Goal: Task Accomplishment & Management: Manage account settings

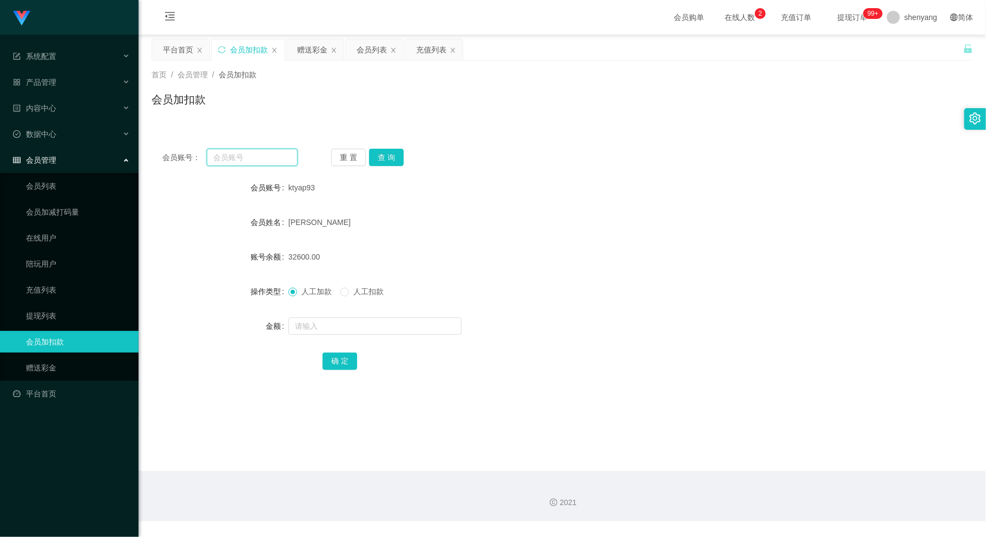
click at [239, 153] on input "text" at bounding box center [252, 157] width 90 height 17
paste input "paultong071234"
type input "paultong071234"
click at [385, 153] on button "查 询" at bounding box center [386, 157] width 35 height 17
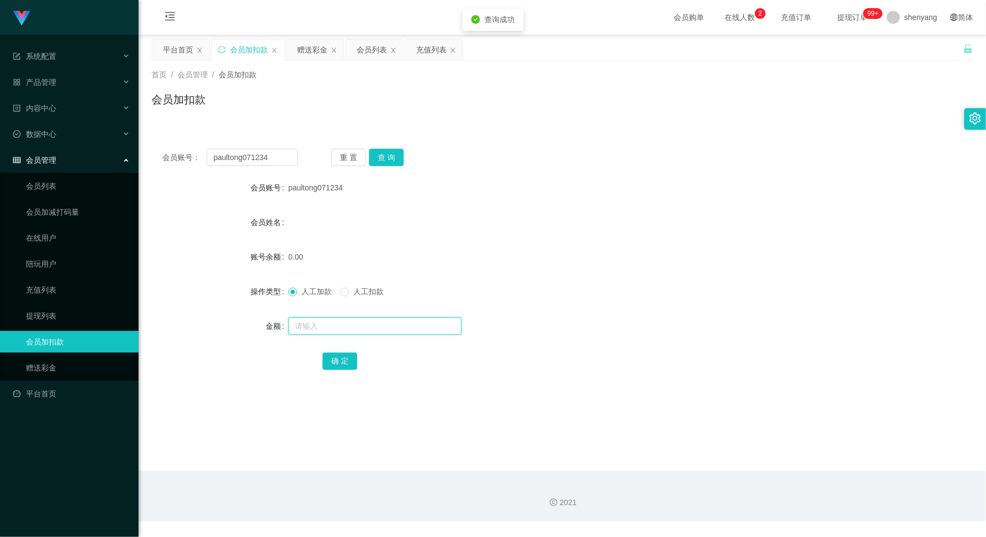
click at [382, 328] on input "text" at bounding box center [374, 326] width 173 height 17
type input "100"
drag, startPoint x: 268, startPoint y: 154, endPoint x: 187, endPoint y: 157, distance: 81.8
click at [187, 157] on div "会员账号： paultong071234" at bounding box center [229, 157] width 135 height 17
click at [239, 156] on input "text" at bounding box center [252, 157] width 90 height 17
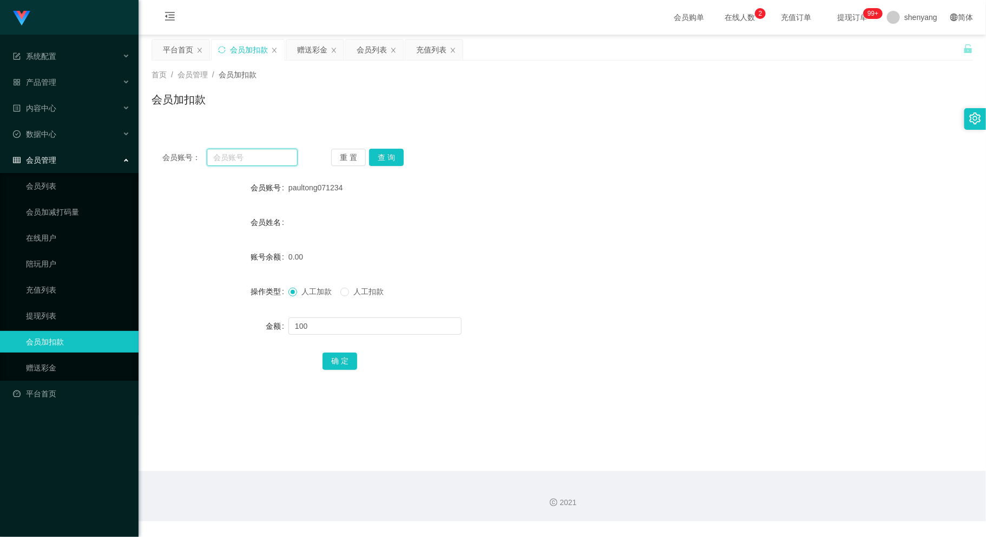
paste input "saorinetzz123"
type input "saorinetzz123"
click at [391, 155] on button "查 询" at bounding box center [386, 157] width 35 height 17
click at [357, 330] on input "text" at bounding box center [374, 326] width 173 height 17
type input "100"
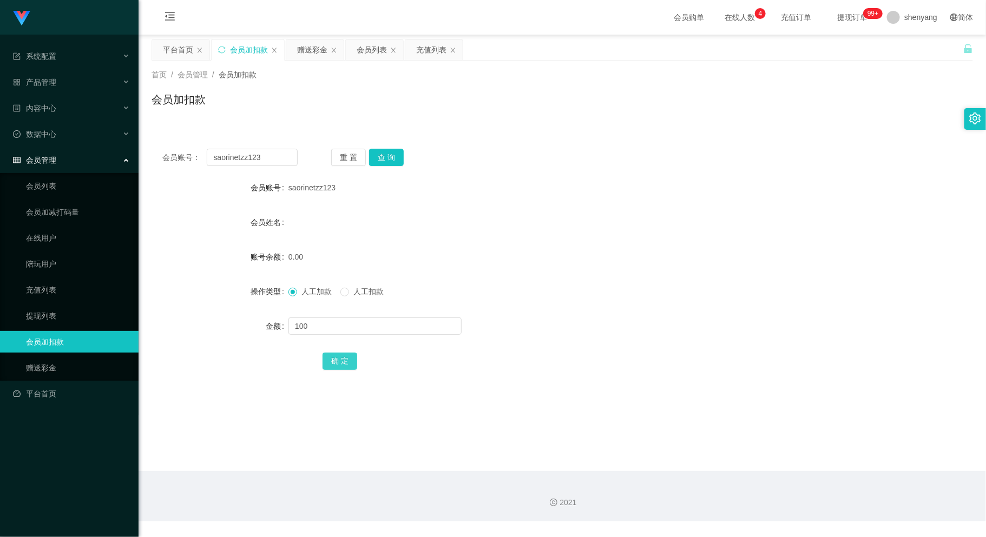
click at [338, 362] on button "确 定" at bounding box center [339, 361] width 35 height 17
drag, startPoint x: 221, startPoint y: 155, endPoint x: 156, endPoint y: 166, distance: 65.8
click at [149, 166] on main "关闭左侧 关闭右侧 关闭其它 刷新页面 平台首页 会员加扣款 赠送彩金 会员列表 充值列表 首页 / 会员管理 / 会员加扣款 / 会员加扣款 会员账号： s…" at bounding box center [562, 253] width 847 height 437
click at [234, 156] on input "text" at bounding box center [252, 157] width 90 height 17
paste input "Phoebe1234"
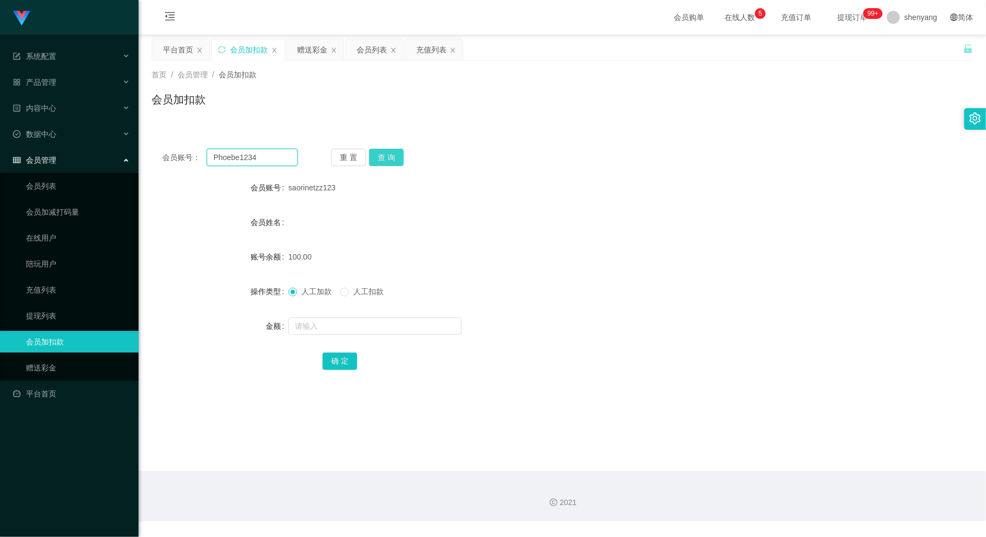
type input "Phoebe1234"
click at [388, 155] on button "查 询" at bounding box center [386, 157] width 35 height 17
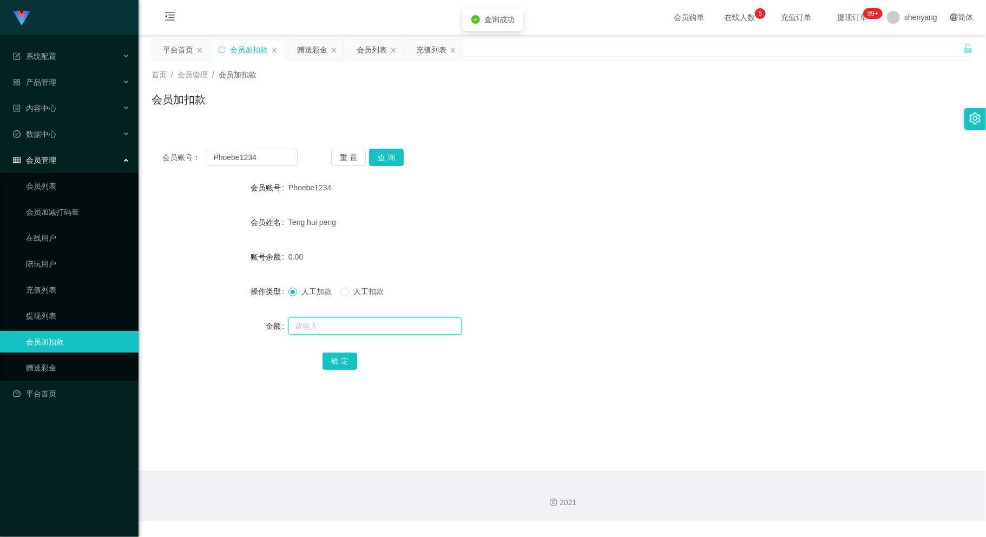
click at [381, 323] on input "text" at bounding box center [374, 326] width 173 height 17
type input "300"
click at [346, 361] on button "确 定" at bounding box center [339, 361] width 35 height 17
drag, startPoint x: 327, startPoint y: 328, endPoint x: 268, endPoint y: 332, distance: 58.6
click at [268, 332] on div "金额 300" at bounding box center [562, 326] width 821 height 22
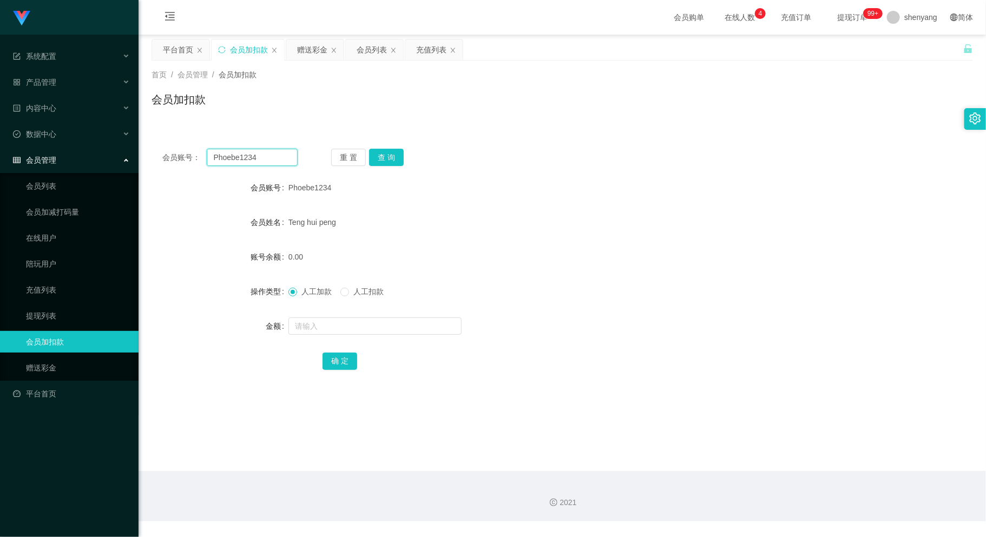
drag, startPoint x: 260, startPoint y: 156, endPoint x: 195, endPoint y: 156, distance: 64.9
click at [195, 156] on div "会员账号： Phoebe1234" at bounding box center [229, 157] width 135 height 17
click at [351, 325] on input "text" at bounding box center [374, 326] width 173 height 17
drag, startPoint x: 264, startPoint y: 158, endPoint x: 214, endPoint y: 160, distance: 49.3
click at [214, 160] on input "Phoebe1234" at bounding box center [252, 157] width 90 height 17
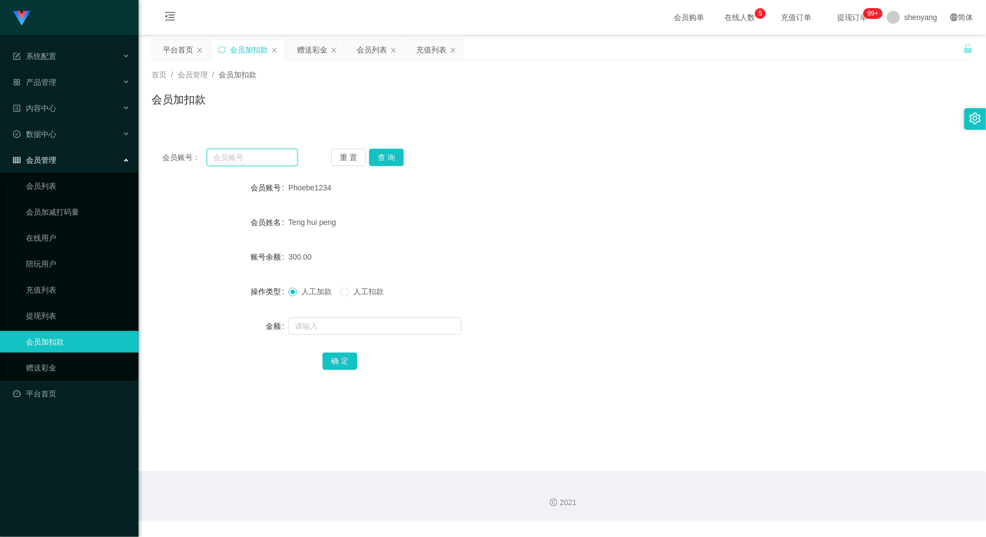
paste input "Long99"
type input "Long99"
click at [382, 155] on button "查 询" at bounding box center [386, 157] width 35 height 17
click at [354, 314] on form "会员账号 Long99 会员姓名 [PERSON_NAME] 账号余额 0.00 操作类型 人工加款 人工扣款 金额 确 定" at bounding box center [562, 274] width 821 height 195
click at [351, 320] on input "text" at bounding box center [374, 326] width 173 height 17
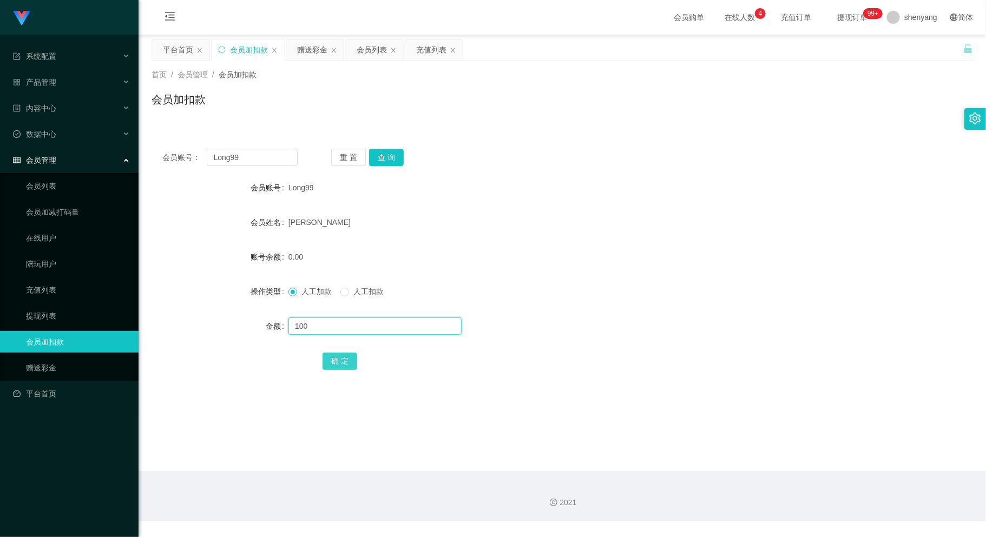
type input "100"
click at [341, 359] on button "确 定" at bounding box center [339, 361] width 35 height 17
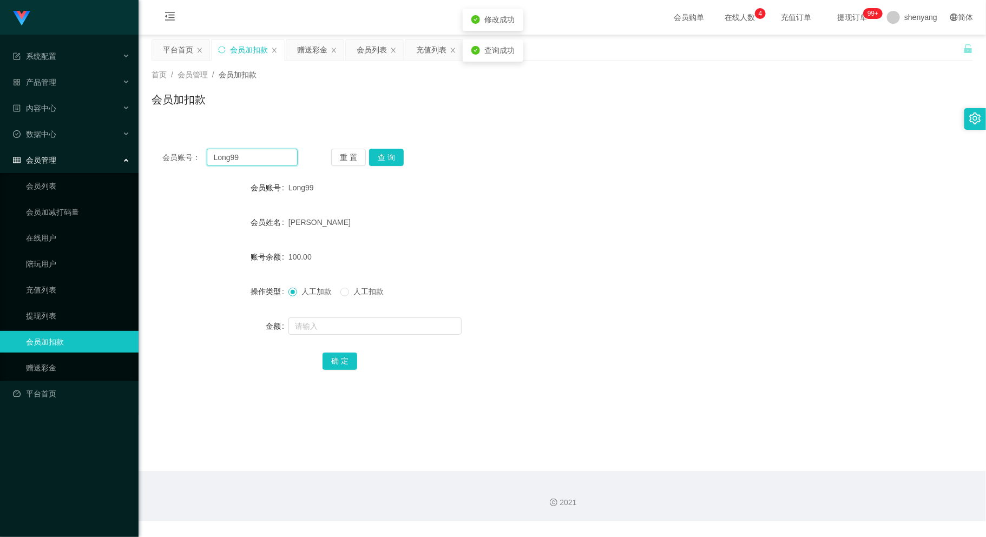
drag, startPoint x: 249, startPoint y: 158, endPoint x: 169, endPoint y: 170, distance: 80.5
click at [169, 170] on div "会员账号： Long99 重 置 查 询 会员账号 Long99 会员姓名 [PERSON_NAME] 账号余额 100.00 操作类型 人工加款 人工扣款 …" at bounding box center [562, 267] width 821 height 258
click at [222, 149] on input "text" at bounding box center [252, 157] width 90 height 17
paste input "0168843864"
type input "0168843864"
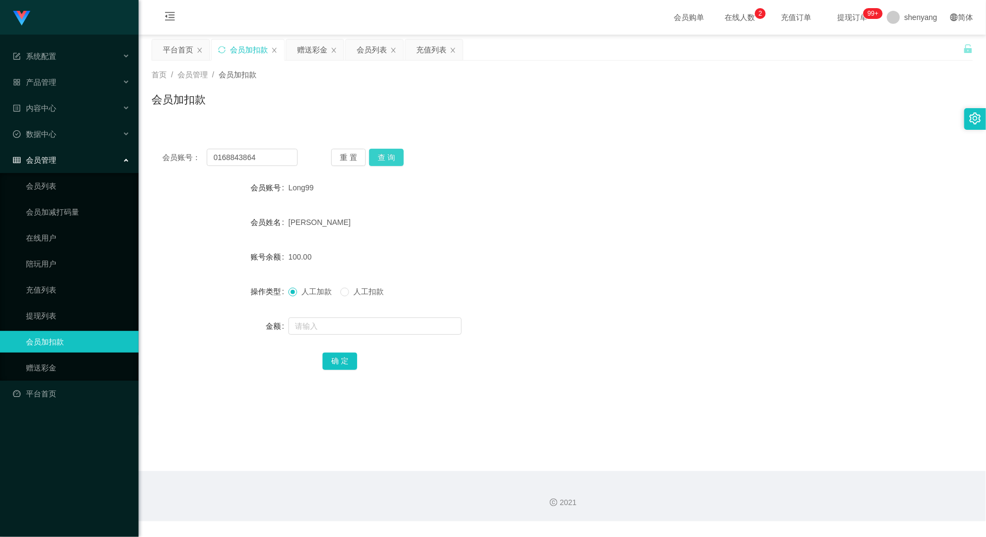
click at [383, 154] on button "查 询" at bounding box center [386, 157] width 35 height 17
click at [378, 318] on input "text" at bounding box center [374, 326] width 173 height 17
type input "300"
click at [345, 356] on button "确 定" at bounding box center [339, 361] width 35 height 17
drag, startPoint x: 210, startPoint y: 166, endPoint x: 195, endPoint y: 171, distance: 15.6
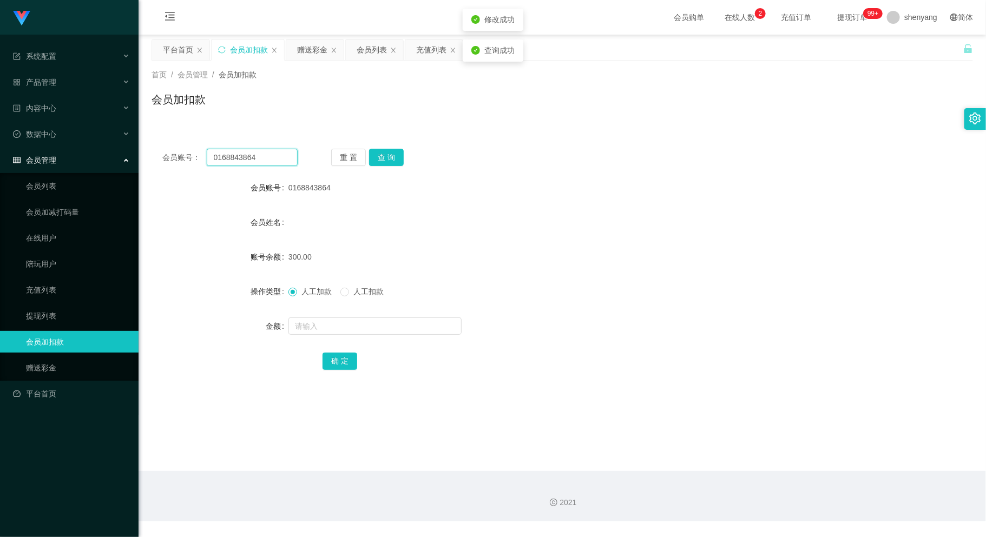
click at [183, 169] on div "会员账号： 0168843864 重 置 查 询 会员账号 0168843864 会员姓名 账号余额 300.00 操作类型 人工加款 人工扣款 金额 确 定" at bounding box center [562, 267] width 821 height 258
click at [245, 156] on input "text" at bounding box center [252, 157] width 90 height 17
paste input "Vin1122"
type input "Vin1122"
click at [384, 152] on button "查 询" at bounding box center [386, 157] width 35 height 17
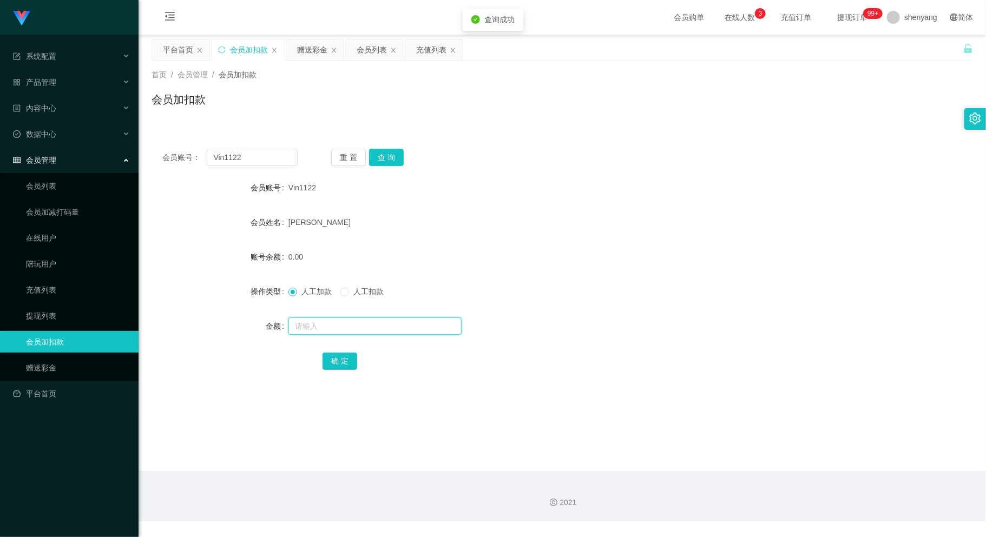
click at [376, 325] on input "text" at bounding box center [374, 326] width 173 height 17
type input "100"
click at [335, 359] on button "确 定" at bounding box center [339, 361] width 35 height 17
drag, startPoint x: 250, startPoint y: 158, endPoint x: 161, endPoint y: 166, distance: 89.6
click at [161, 166] on div "会员账号： Vin1122 重 置 查 询 会员账号 Vin1122 会员姓名 [PERSON_NAME] Fook 账号余额 100.00 操作类型 人工加…" at bounding box center [562, 267] width 821 height 258
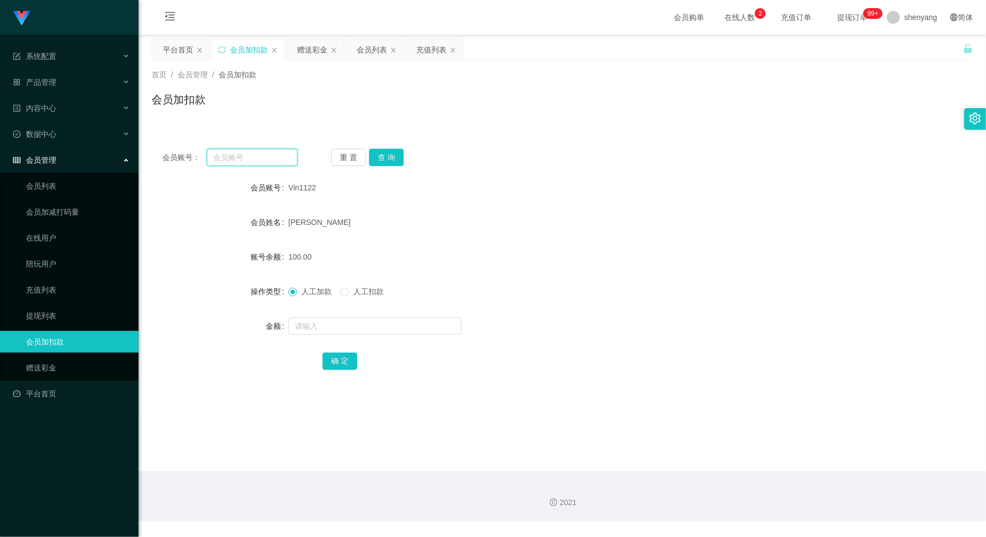
click at [238, 164] on input "text" at bounding box center [252, 157] width 90 height 17
paste input "0168843864"
type input "0168843864"
click at [390, 150] on button "查 询" at bounding box center [386, 157] width 35 height 17
drag, startPoint x: 244, startPoint y: 156, endPoint x: 192, endPoint y: 166, distance: 53.4
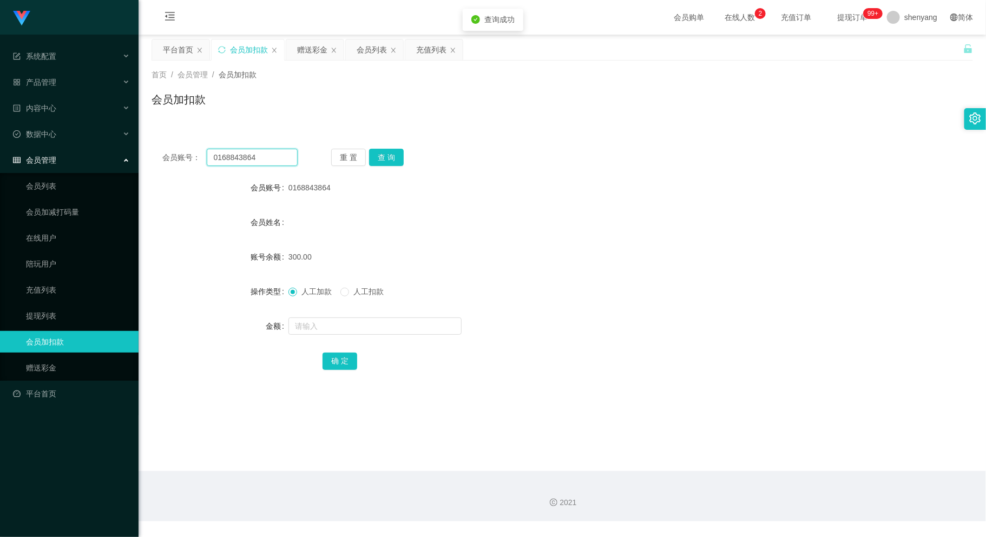
click at [192, 166] on div "会员账号： 0168843864" at bounding box center [229, 157] width 135 height 17
click at [241, 148] on div "会员账号： 重 置 查 询 会员账号 0168843864 会员姓名 账号余额 300.00 操作类型 人工加款 人工扣款 金额 确 定" at bounding box center [562, 267] width 821 height 258
click at [247, 162] on input "text" at bounding box center [252, 157] width 90 height 17
paste input "WW123"
type input "WW123"
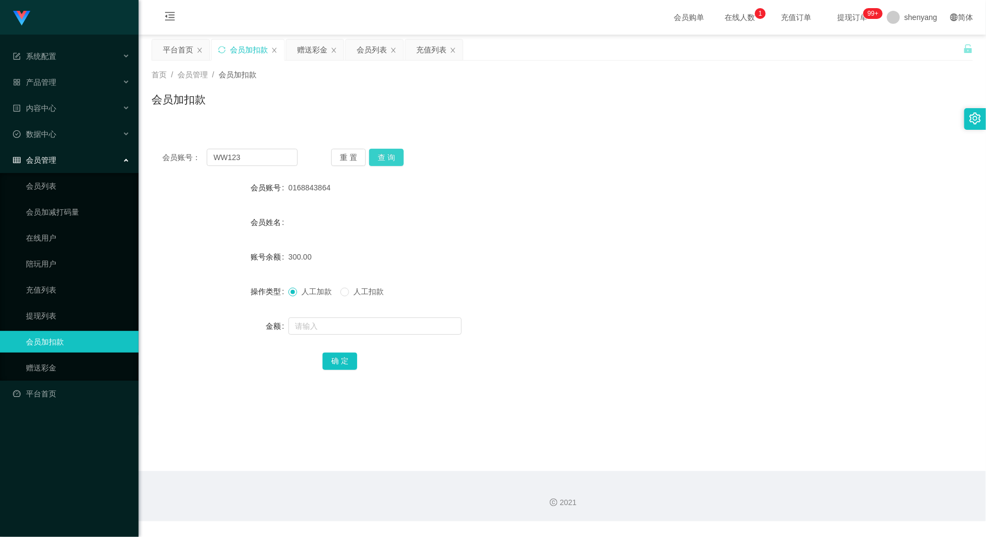
click at [382, 157] on button "查 询" at bounding box center [386, 157] width 35 height 17
click at [353, 319] on input "text" at bounding box center [374, 326] width 173 height 17
type input "100"
click at [335, 356] on button "确 定" at bounding box center [339, 361] width 35 height 17
drag, startPoint x: 251, startPoint y: 155, endPoint x: 169, endPoint y: 157, distance: 81.7
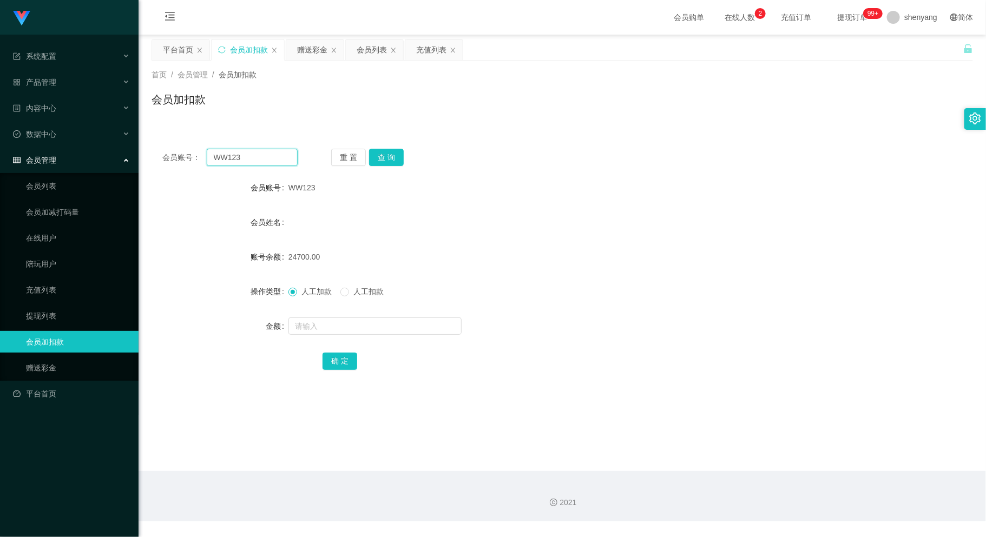
click at [163, 156] on div "会员账号： WW123" at bounding box center [229, 157] width 135 height 17
click at [255, 149] on input "text" at bounding box center [252, 157] width 90 height 17
paste input "Rahman7770"
type input "Rahman7770"
click at [392, 156] on button "查 询" at bounding box center [386, 157] width 35 height 17
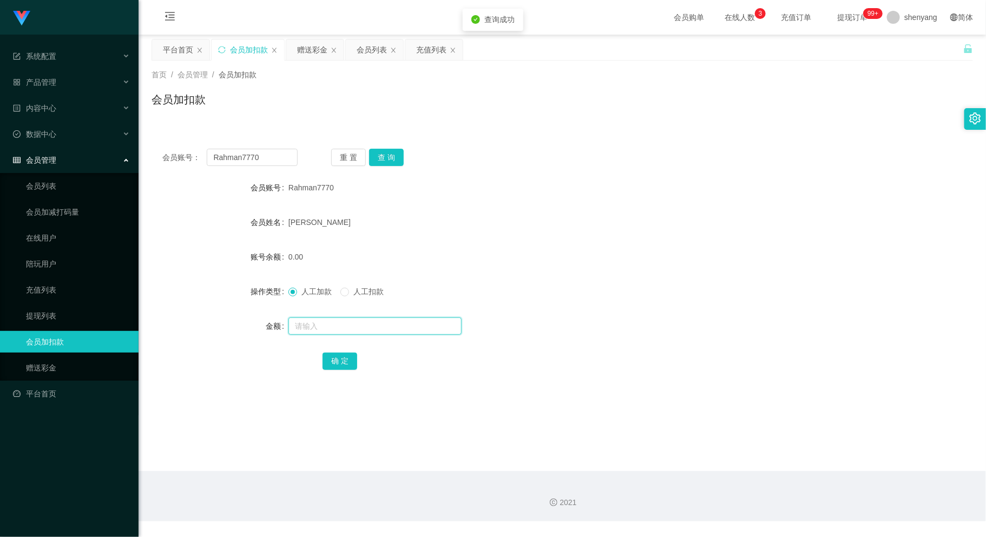
click at [345, 321] on input "text" at bounding box center [374, 326] width 173 height 17
type input "100"
click at [343, 362] on button "确 定" at bounding box center [339, 361] width 35 height 17
drag, startPoint x: 265, startPoint y: 154, endPoint x: 166, endPoint y: 157, distance: 98.5
click at [167, 157] on div "会员账号： Rahman7770" at bounding box center [229, 157] width 135 height 17
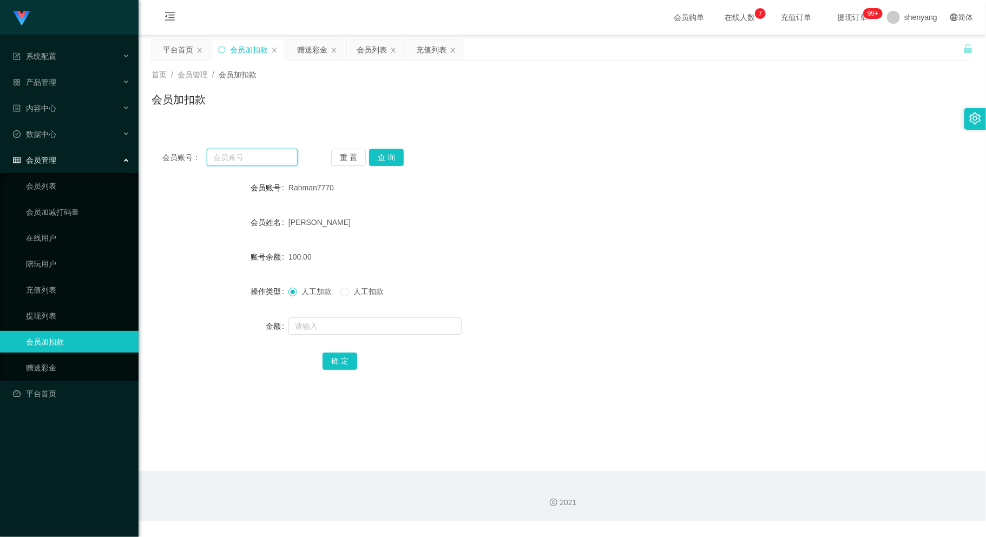
click at [233, 151] on input "text" at bounding box center [252, 157] width 90 height 17
paste input "880660"
type input "880660"
click at [397, 156] on button "查 询" at bounding box center [386, 157] width 35 height 17
click at [385, 320] on input "text" at bounding box center [374, 326] width 173 height 17
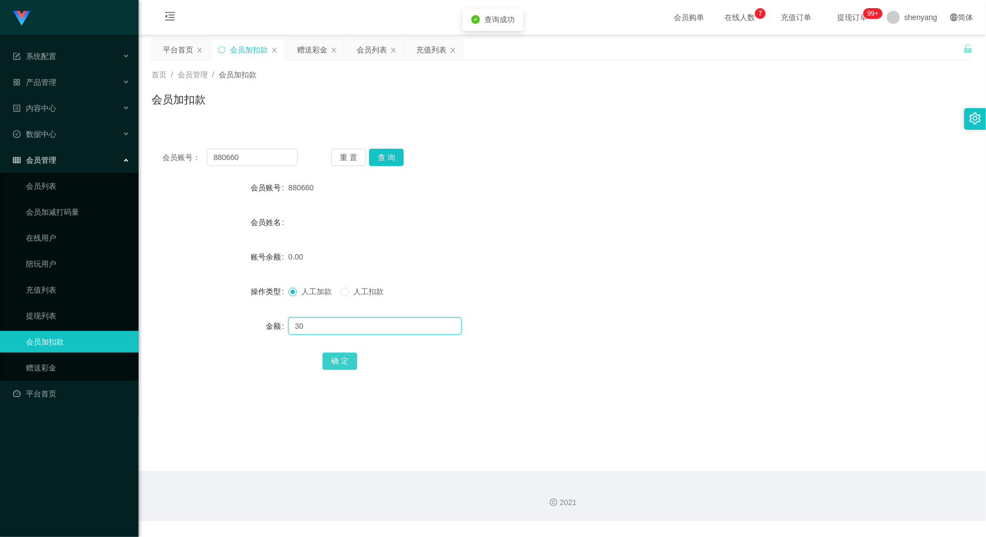
type input "30"
click at [339, 363] on button "确 定" at bounding box center [339, 361] width 35 height 17
drag, startPoint x: 252, startPoint y: 156, endPoint x: 184, endPoint y: 163, distance: 68.5
click at [184, 163] on div "会员账号： 880660" at bounding box center [229, 157] width 135 height 17
click at [240, 152] on input "text" at bounding box center [252, 157] width 90 height 17
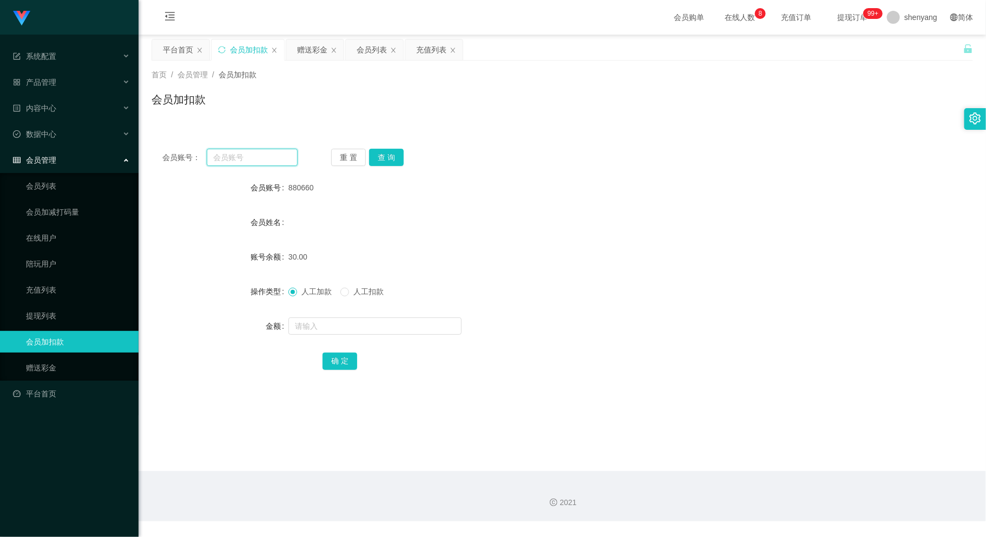
paste input "0162577716"
type input "0162577716"
click at [394, 156] on button "查 询" at bounding box center [386, 157] width 35 height 17
click at [370, 322] on input "text" at bounding box center [374, 326] width 173 height 17
type input "100"
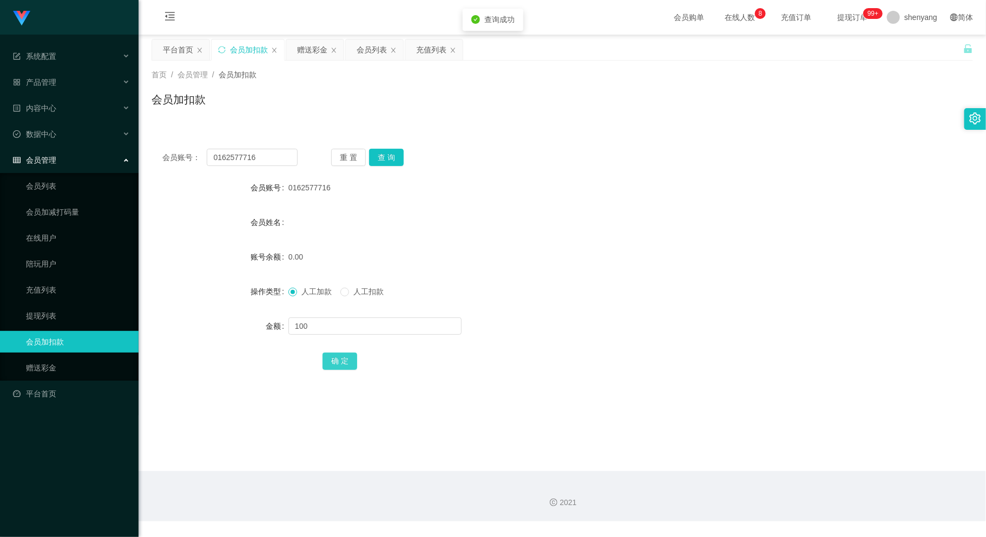
click at [341, 356] on button "确 定" at bounding box center [339, 361] width 35 height 17
drag, startPoint x: 236, startPoint y: 157, endPoint x: 157, endPoint y: 164, distance: 78.7
click at [157, 164] on div "会员账号： 0162577716 重 置 查 询" at bounding box center [562, 157] width 821 height 17
click at [243, 154] on input "text" at bounding box center [252, 157] width 90 height 17
paste input "[PERSON_NAME]"
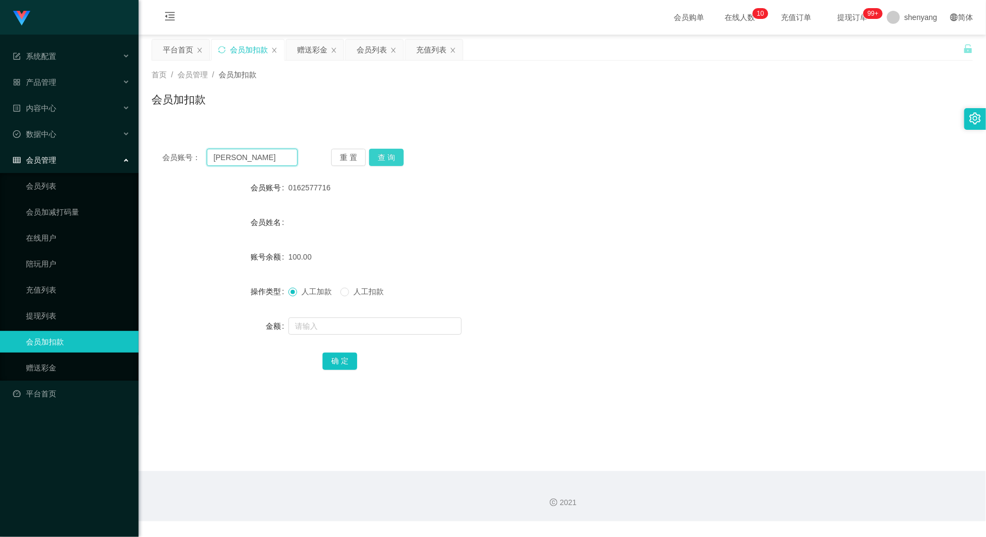
type input "[PERSON_NAME]"
click at [384, 149] on button "查 询" at bounding box center [386, 157] width 35 height 17
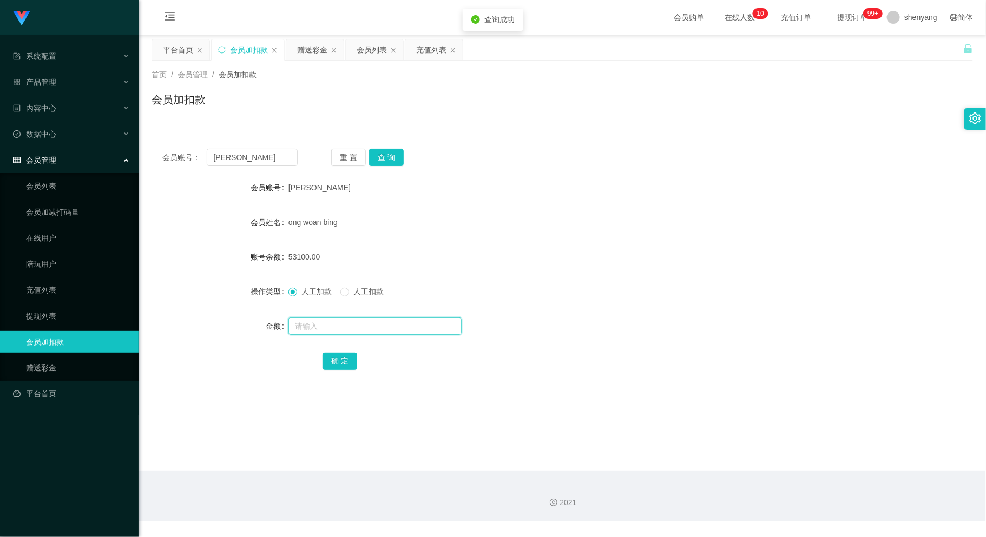
click at [334, 327] on input "text" at bounding box center [374, 326] width 173 height 17
type input "4500"
click at [336, 362] on button "确 定" at bounding box center [339, 361] width 35 height 17
drag, startPoint x: 247, startPoint y: 158, endPoint x: 162, endPoint y: 158, distance: 84.9
click at [162, 158] on div "会员账号： [PERSON_NAME]" at bounding box center [229, 157] width 135 height 17
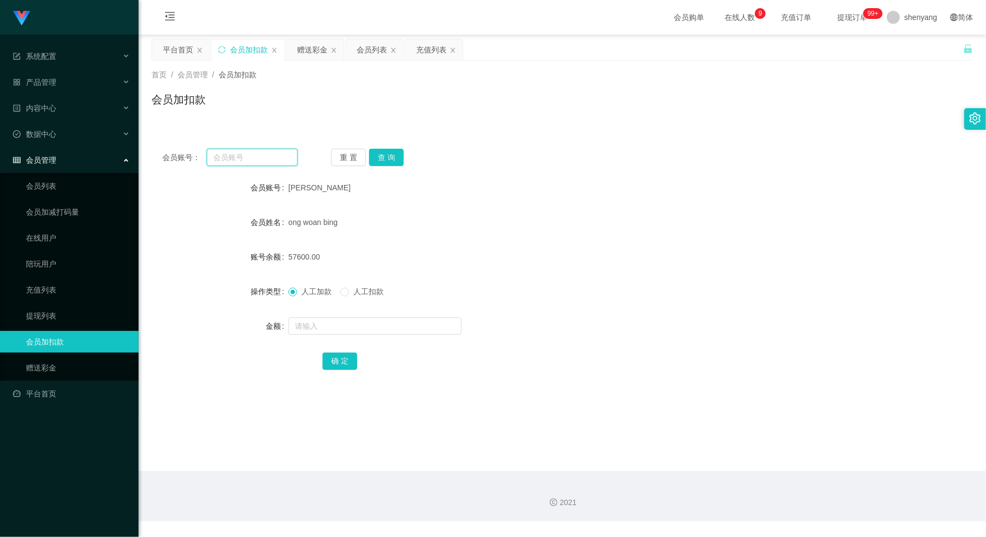
click at [227, 156] on input "text" at bounding box center [252, 157] width 90 height 17
paste input "Long99"
type input "Long99"
click at [387, 158] on button "查 询" at bounding box center [386, 157] width 35 height 17
click at [359, 320] on input "text" at bounding box center [374, 326] width 173 height 17
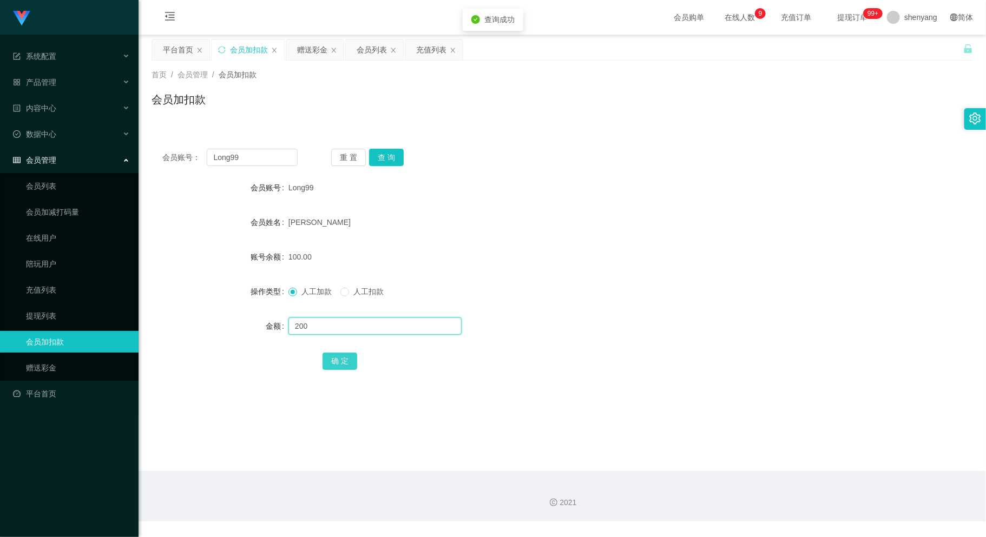
type input "200"
click at [344, 362] on button "确 定" at bounding box center [339, 361] width 35 height 17
drag, startPoint x: 205, startPoint y: 161, endPoint x: 201, endPoint y: 170, distance: 10.4
click at [195, 162] on div "会员账号： Long99" at bounding box center [229, 157] width 135 height 17
click at [365, 45] on div "会员列表" at bounding box center [372, 49] width 30 height 21
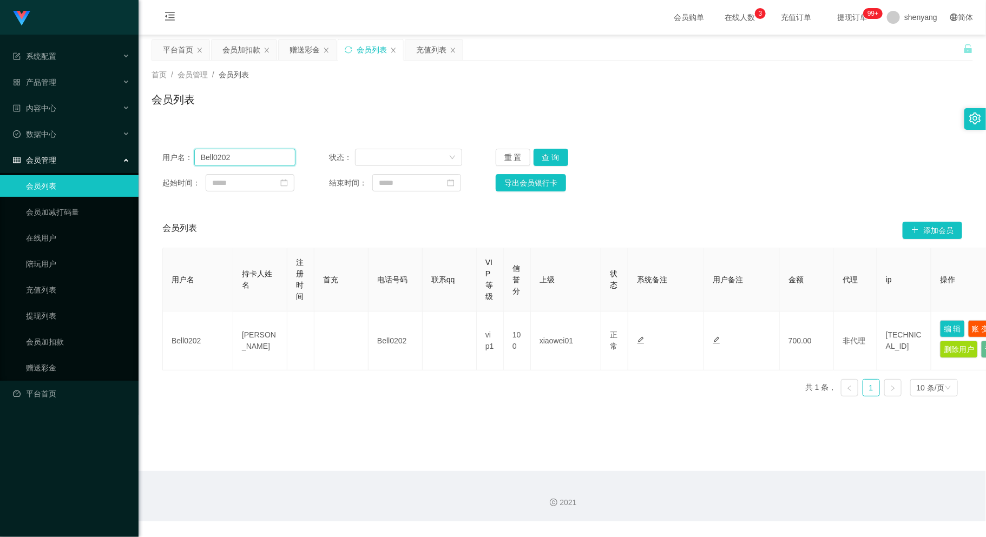
drag, startPoint x: 216, startPoint y: 157, endPoint x: 194, endPoint y: 157, distance: 22.7
click at [194, 157] on input "Bell0202" at bounding box center [245, 157] width 102 height 17
paste input "Bell0202"
type input "Bell0202"
click at [555, 153] on button "查 询" at bounding box center [550, 157] width 35 height 17
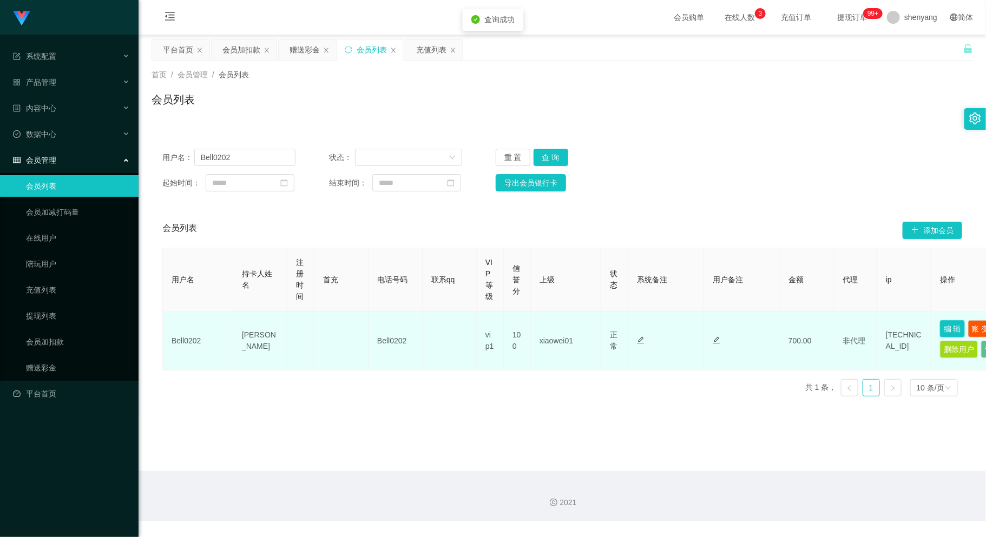
click at [953, 325] on button "编 辑" at bounding box center [952, 328] width 25 height 17
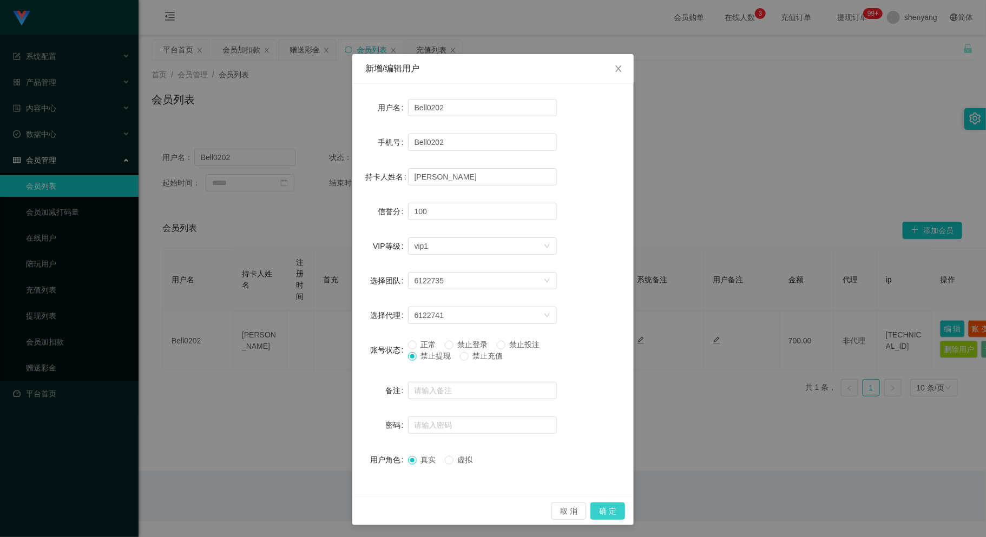
click at [607, 503] on button "确 定" at bounding box center [607, 511] width 35 height 17
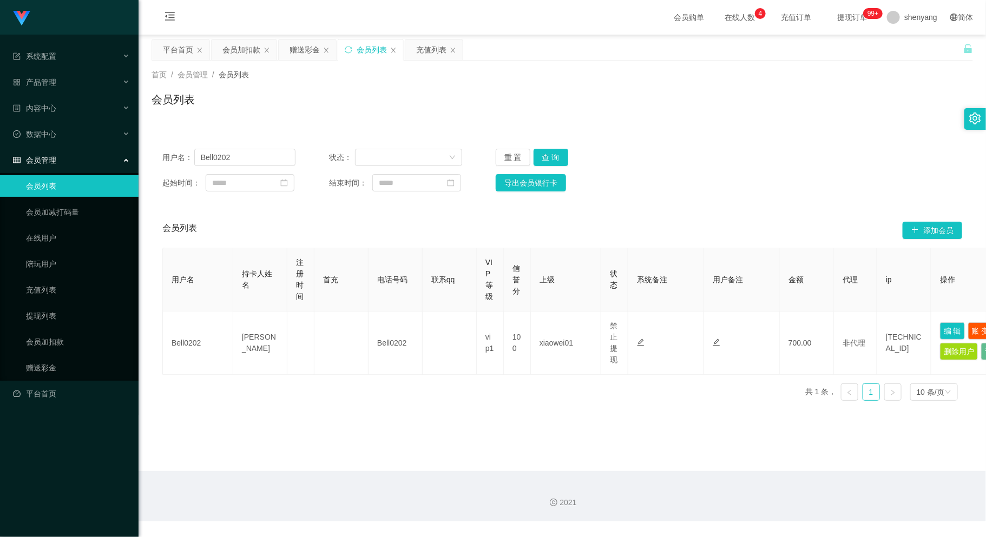
click at [416, 443] on main "关闭左侧 关闭右侧 关闭其它 刷新页面 平台首页 会员加扣款 赠送彩金 会员列表 充值列表 首页 / 会员管理 / 会员列表 / 会员列表 用户名： Bell…" at bounding box center [562, 253] width 847 height 437
click at [246, 49] on div "会员加扣款" at bounding box center [241, 49] width 38 height 21
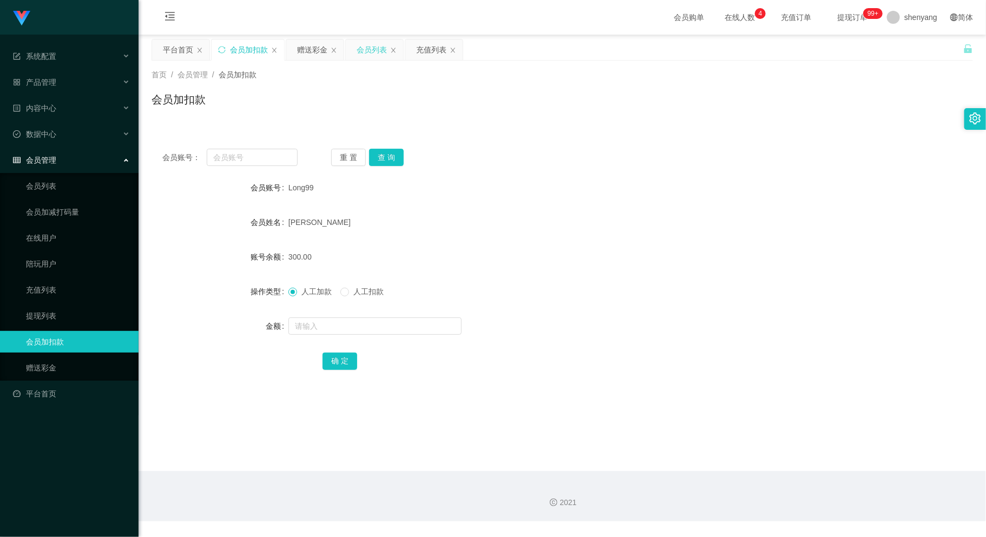
click at [372, 46] on div "会员列表" at bounding box center [372, 49] width 30 height 21
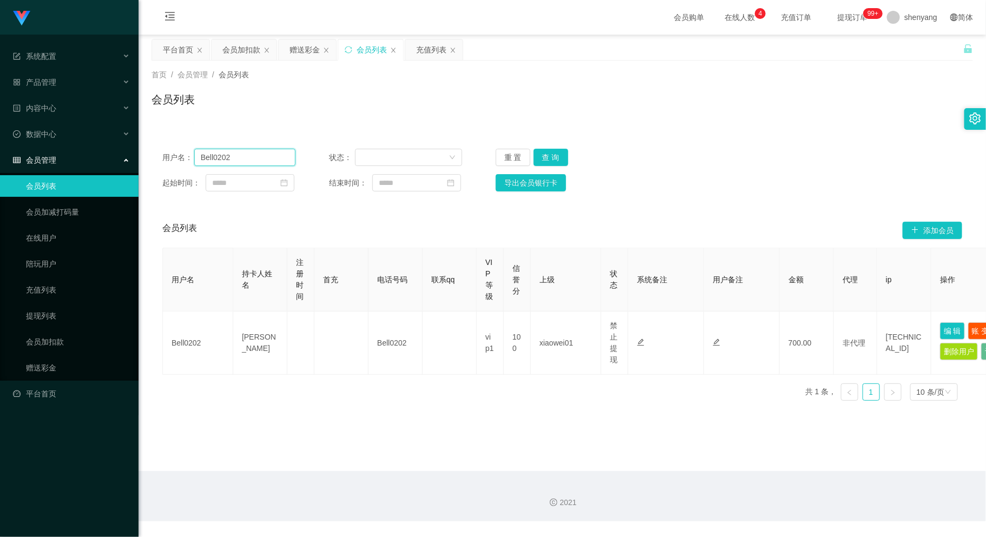
drag, startPoint x: 242, startPoint y: 157, endPoint x: 188, endPoint y: 166, distance: 54.2
click at [188, 166] on div "用户名： Bell0202" at bounding box center [228, 157] width 133 height 17
click at [242, 42] on div "会员加扣款" at bounding box center [241, 49] width 38 height 21
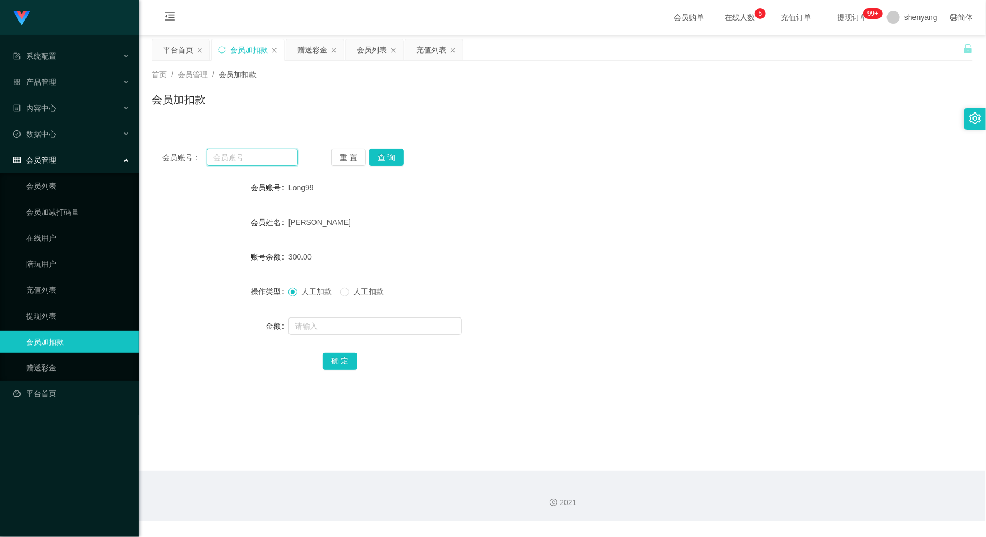
click at [236, 161] on input "text" at bounding box center [252, 157] width 90 height 17
paste input "Long99"
type input "Long99"
click at [398, 161] on button "查 询" at bounding box center [386, 157] width 35 height 17
click at [349, 338] on form "会员账号 Long99 会员姓名 [PERSON_NAME] 账号余额 300.00 操作类型 人工加款 人工扣款 金额 确 定" at bounding box center [562, 274] width 821 height 195
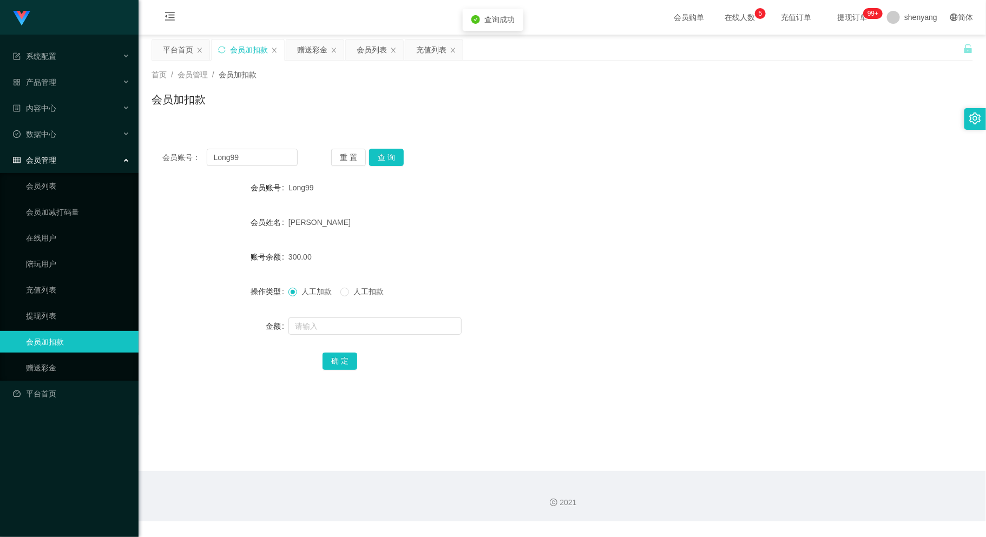
click at [347, 335] on div at bounding box center [527, 326] width 479 height 22
click at [349, 333] on input "text" at bounding box center [374, 326] width 173 height 17
type input "300"
click at [338, 363] on button "确 定" at bounding box center [339, 361] width 35 height 17
drag, startPoint x: 251, startPoint y: 154, endPoint x: 212, endPoint y: 162, distance: 39.8
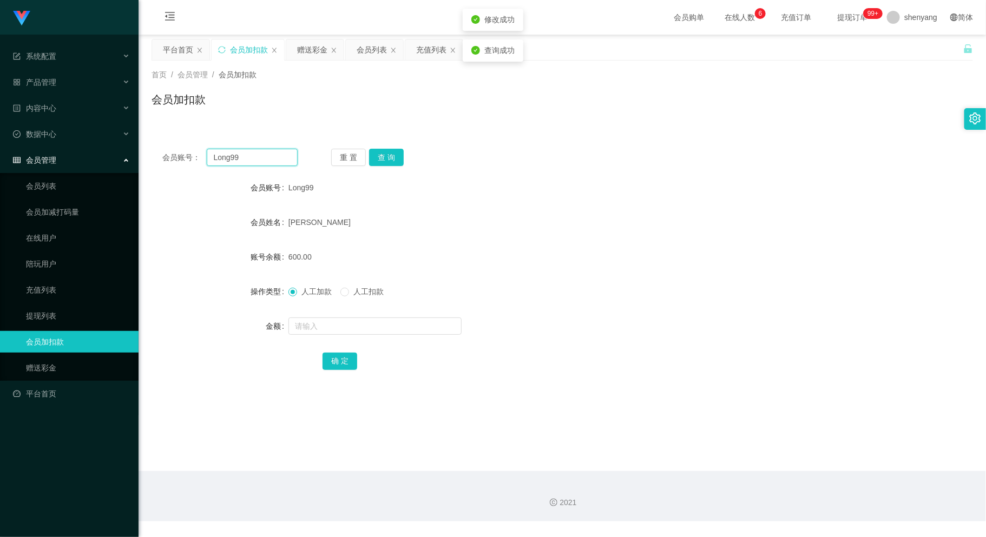
click at [212, 162] on input "Long99" at bounding box center [252, 157] width 90 height 17
click at [383, 41] on div "会员列表" at bounding box center [372, 49] width 30 height 21
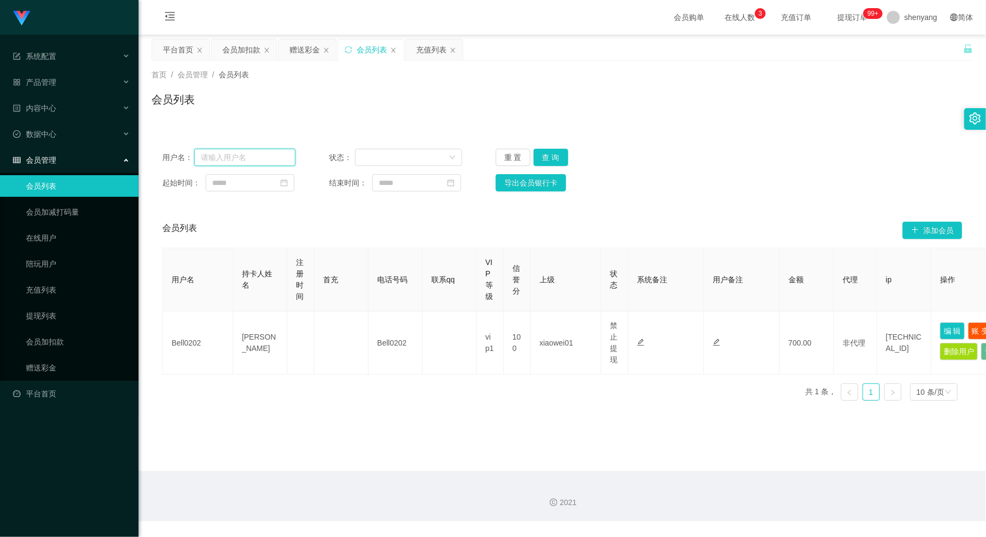
click at [245, 154] on input "text" at bounding box center [245, 157] width 102 height 17
paste input "qinjiu4655"
type input "qinjiu4655"
click at [541, 151] on button "查 询" at bounding box center [550, 157] width 35 height 17
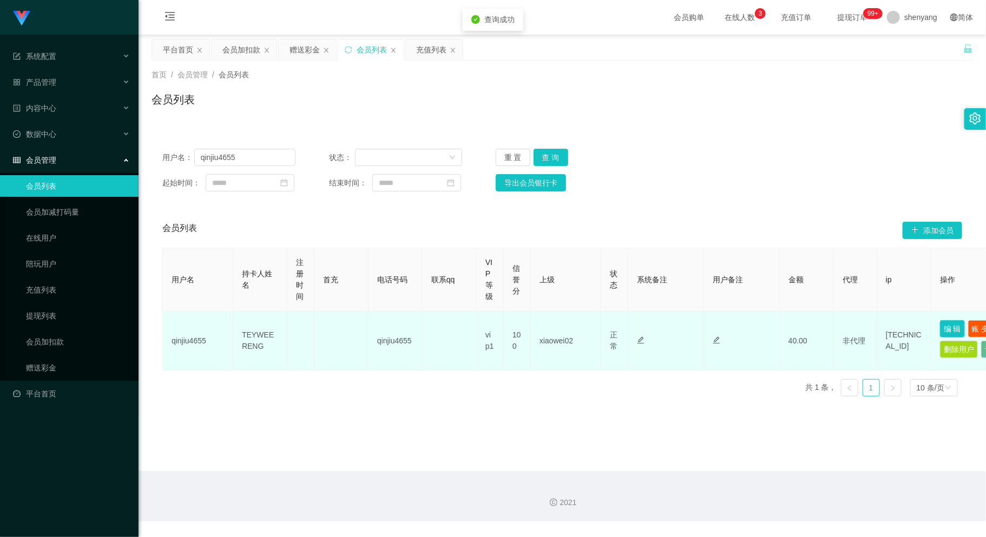
click at [948, 322] on button "编 辑" at bounding box center [952, 328] width 25 height 17
type input "qinjiu4655"
type input "TEYWEERENG"
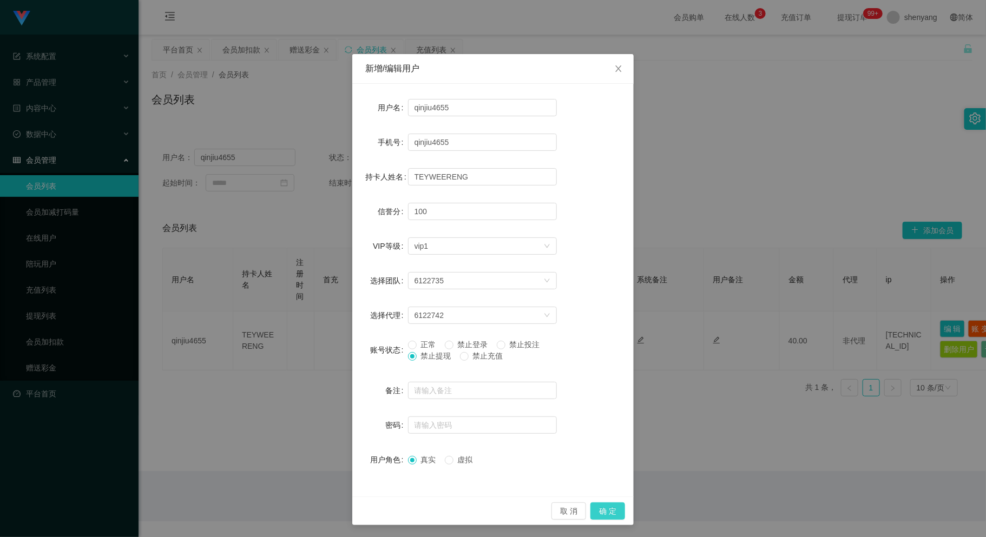
click at [596, 508] on button "确 定" at bounding box center [607, 511] width 35 height 17
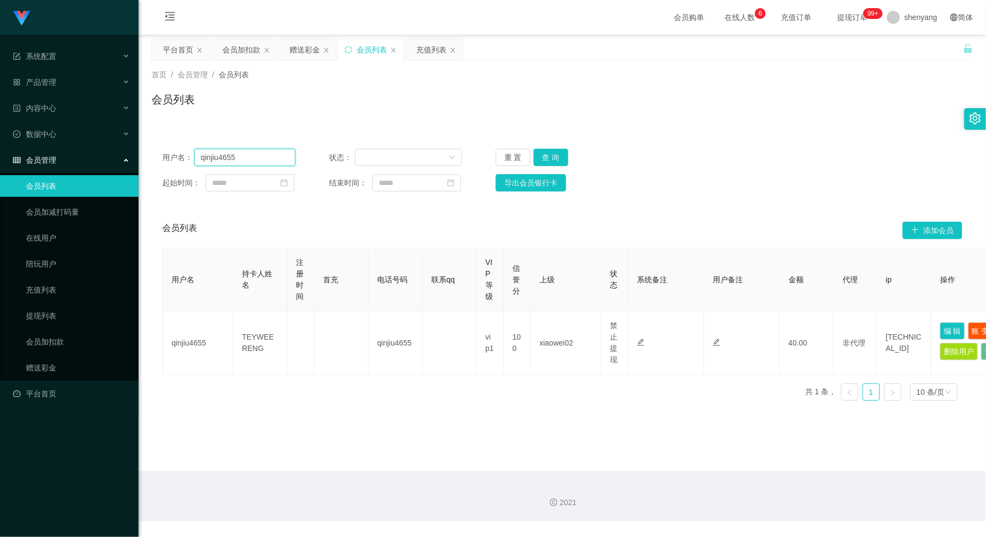
drag, startPoint x: 179, startPoint y: 157, endPoint x: 170, endPoint y: 158, distance: 8.7
click at [170, 158] on div "用户名： qinjiu4655" at bounding box center [228, 157] width 133 height 17
click at [240, 44] on div "会员加扣款" at bounding box center [241, 49] width 38 height 21
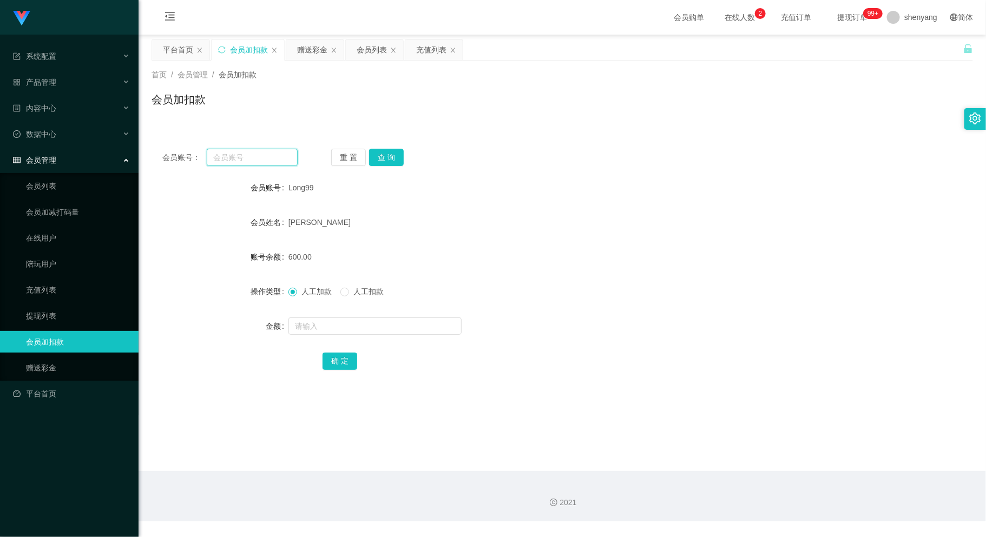
click at [218, 158] on input "text" at bounding box center [252, 157] width 90 height 17
paste input "mkjn321"
type input "mkjn321"
click at [396, 153] on button "查 询" at bounding box center [386, 157] width 35 height 17
click at [351, 320] on input "text" at bounding box center [374, 326] width 173 height 17
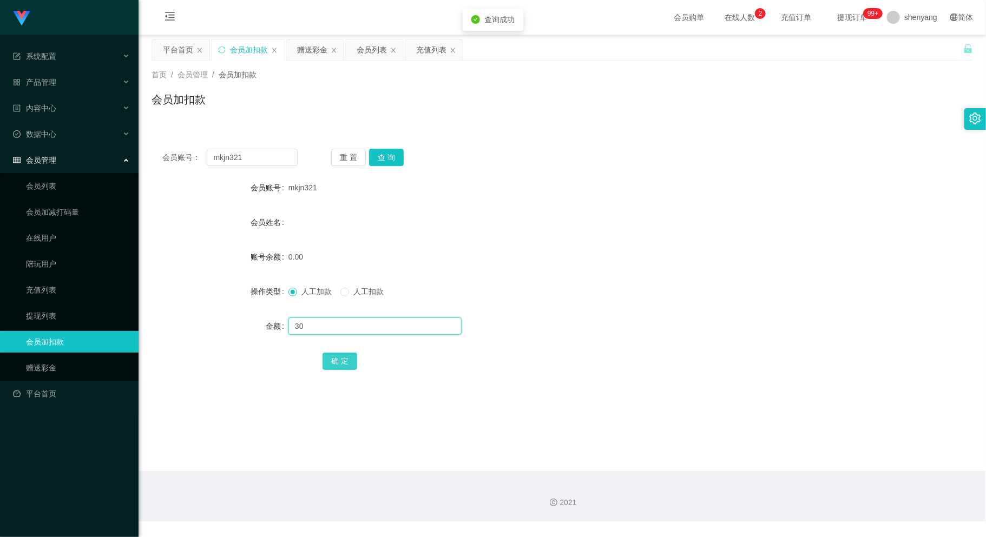
type input "30"
click at [351, 361] on button "确 定" at bounding box center [339, 361] width 35 height 17
drag, startPoint x: 245, startPoint y: 153, endPoint x: 138, endPoint y: 166, distance: 107.9
click at [138, 166] on section "系统配置 系统配置列表 管理员列表 管理员分组 支付通道 产品管理 内容中心 数据中心 会员管理 会员列表 会员加减打码量 在线用户 陪玩用户 充值列表 提现…" at bounding box center [493, 261] width 986 height 522
click at [247, 157] on input "text" at bounding box center [252, 157] width 90 height 17
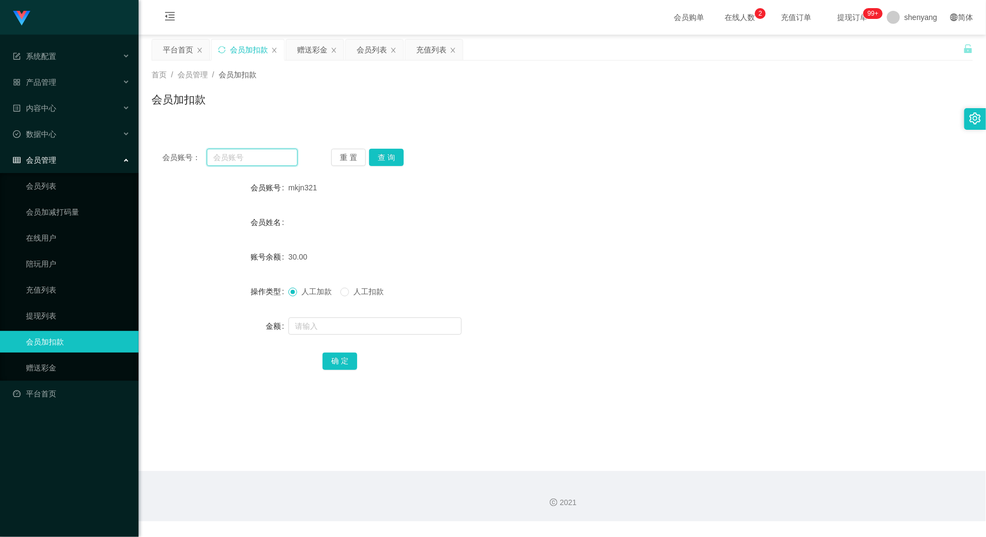
paste input "mkjn321"
type input "mkjn321"
click at [382, 150] on button "查 询" at bounding box center [386, 157] width 35 height 17
click at [344, 327] on input "text" at bounding box center [374, 326] width 173 height 17
type input "200"
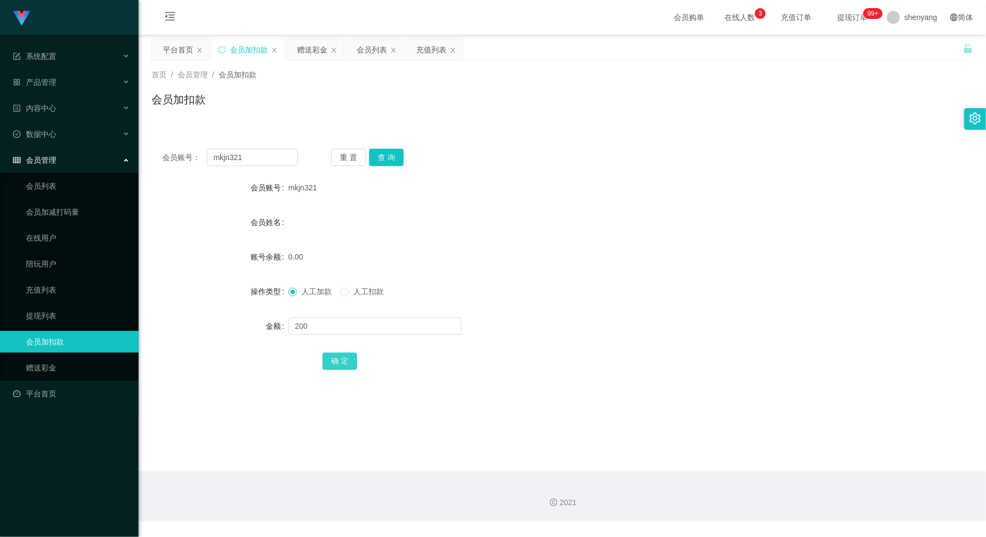
click at [330, 360] on button "确 定" at bounding box center [339, 361] width 35 height 17
drag, startPoint x: 220, startPoint y: 157, endPoint x: 179, endPoint y: 161, distance: 41.3
click at [179, 161] on div "会员账号： mkjn321" at bounding box center [229, 157] width 135 height 17
click at [221, 158] on input "text" at bounding box center [252, 157] width 90 height 17
paste input "880660"
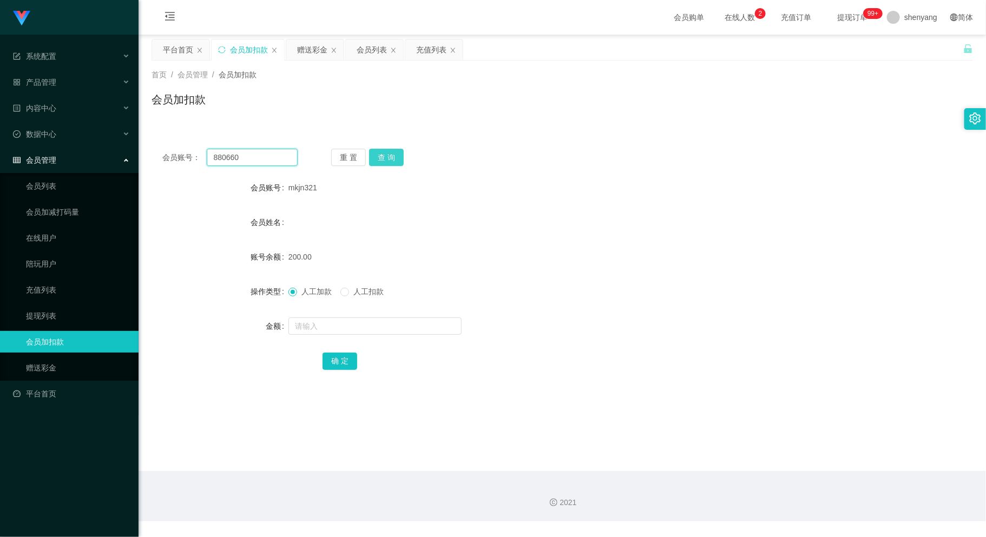
type input "880660"
click at [380, 153] on button "查 询" at bounding box center [386, 157] width 35 height 17
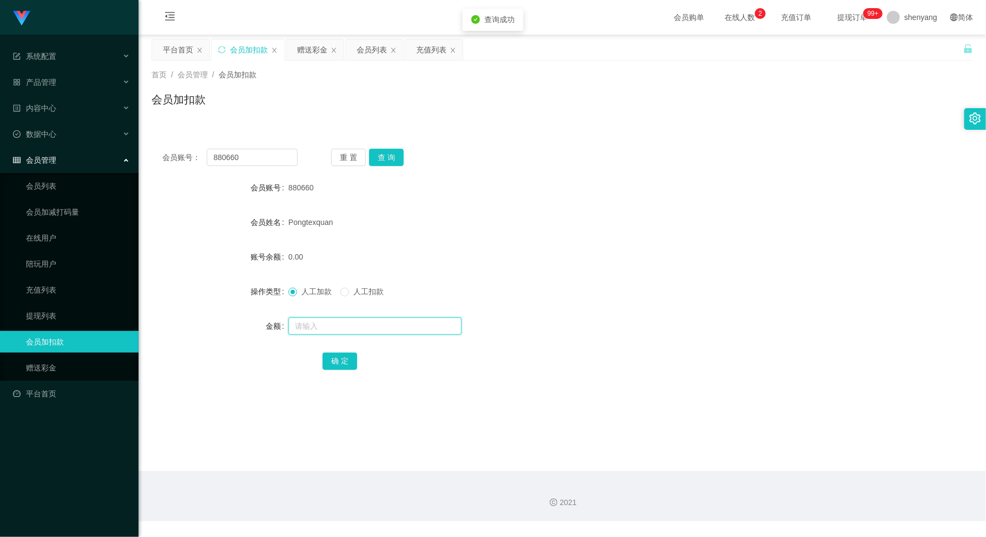
click at [337, 325] on input "text" at bounding box center [374, 326] width 173 height 17
type input "100"
click at [337, 362] on button "确 定" at bounding box center [339, 361] width 35 height 17
drag, startPoint x: 243, startPoint y: 159, endPoint x: 197, endPoint y: 163, distance: 46.7
click at [194, 163] on div "会员账号： 880660" at bounding box center [229, 157] width 135 height 17
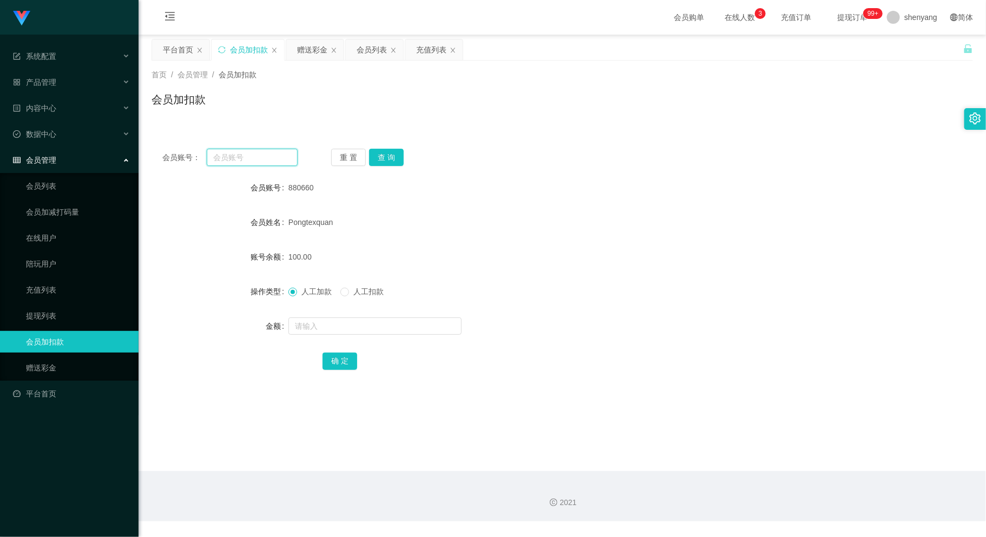
click at [223, 160] on input "text" at bounding box center [252, 157] width 90 height 17
paste input "jing3367"
type input "jing3367"
click at [388, 158] on button "查 询" at bounding box center [386, 157] width 35 height 17
click at [361, 330] on input "text" at bounding box center [374, 326] width 173 height 17
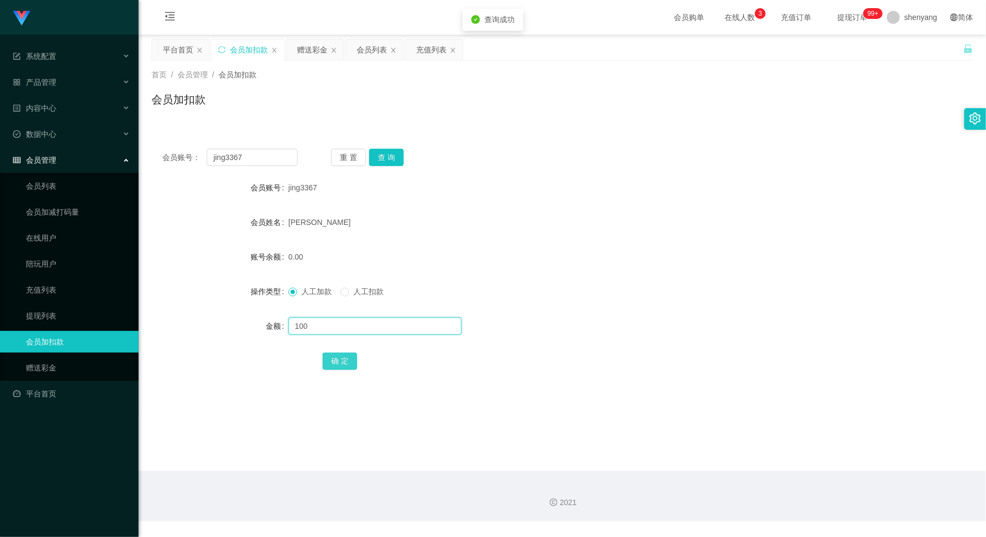
type input "100"
click at [336, 360] on button "确 定" at bounding box center [339, 361] width 35 height 17
drag, startPoint x: 238, startPoint y: 159, endPoint x: 167, endPoint y: 174, distance: 71.8
click at [167, 174] on div "会员账号： jing3367 重 置 查 询 会员账号 jing3367 会员姓名 [PERSON_NAME] 账号余额 100.00 操作类型 人工加款 人…" at bounding box center [562, 267] width 821 height 258
click at [242, 154] on input "text" at bounding box center [252, 157] width 90 height 17
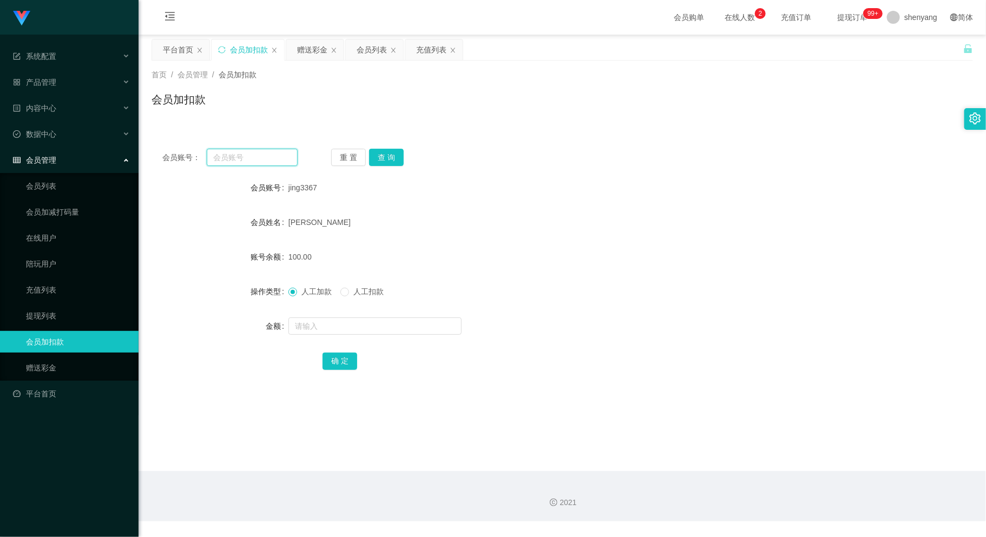
paste input "Rahman7770"
type input "Rahman7770"
click at [384, 155] on button "查 询" at bounding box center [386, 157] width 35 height 17
click at [364, 325] on input "text" at bounding box center [374, 326] width 173 height 17
type input "100"
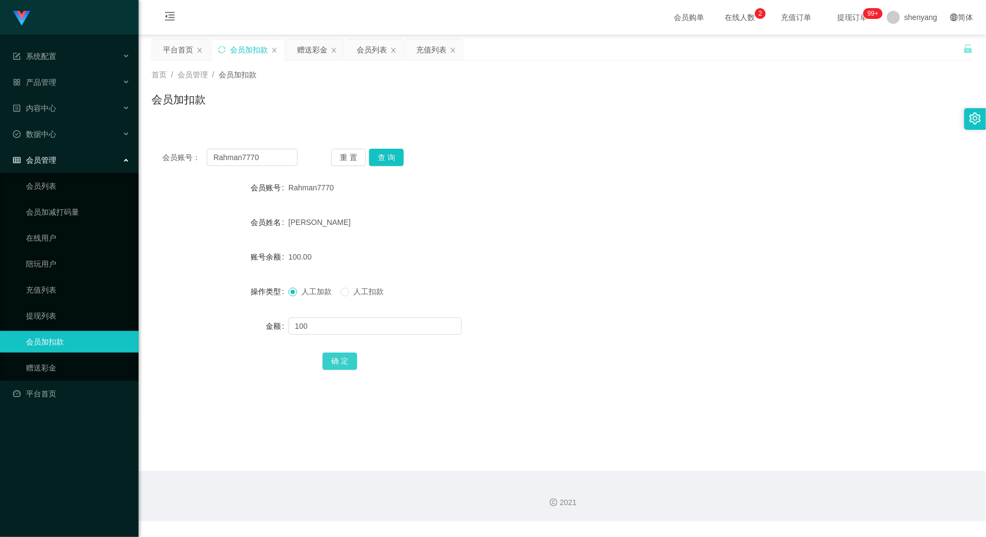
click at [341, 359] on button "确 定" at bounding box center [339, 361] width 35 height 17
drag, startPoint x: 261, startPoint y: 156, endPoint x: 199, endPoint y: 161, distance: 63.0
click at [182, 153] on div "会员账号： Rahman7770" at bounding box center [229, 157] width 135 height 17
click at [380, 106] on div "会员加扣款" at bounding box center [562, 103] width 821 height 25
click at [373, 50] on div "会员列表" at bounding box center [372, 49] width 30 height 21
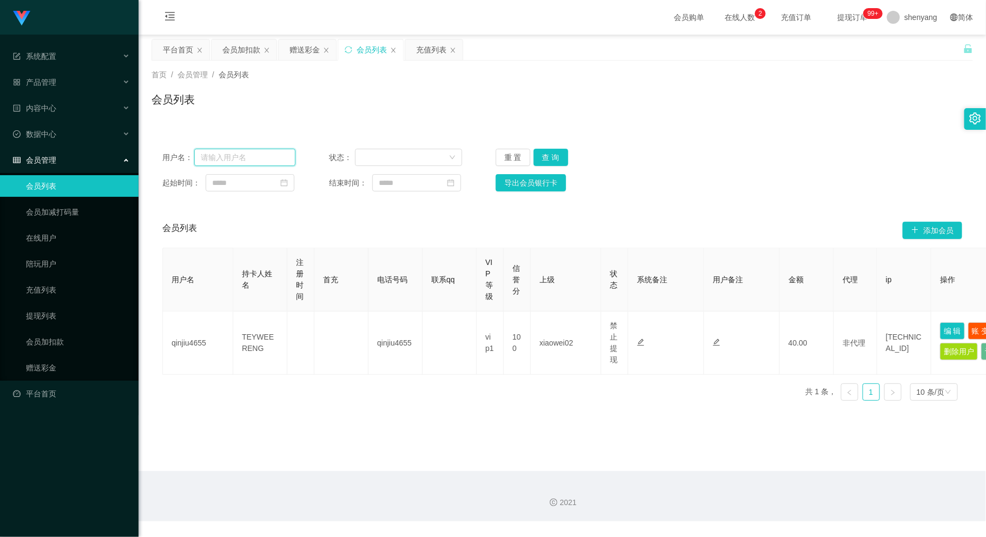
click at [242, 158] on input "text" at bounding box center [245, 157] width 102 height 17
paste input "0168843864"
type input "0168843864"
click at [557, 153] on button "查 询" at bounding box center [550, 157] width 35 height 17
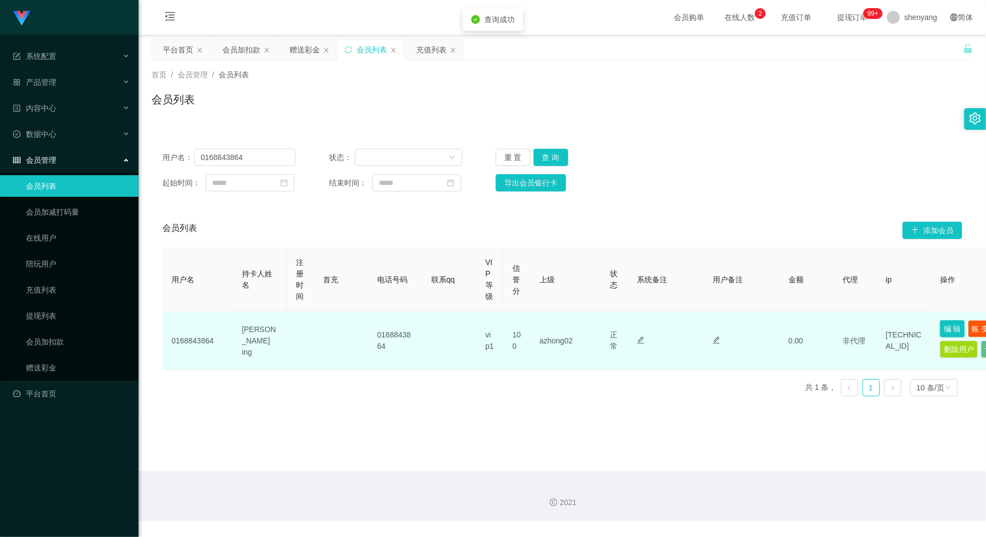
click at [949, 328] on button "编 辑" at bounding box center [952, 328] width 25 height 17
type input "0168843864"
type input "[PERSON_NAME] ing"
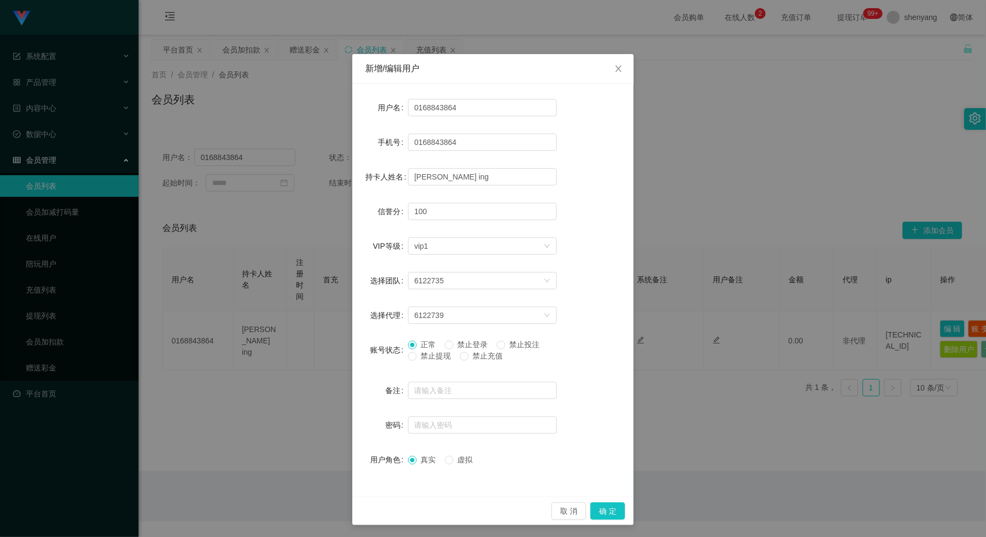
click at [717, 445] on div "新增/编辑用户 用户名 0168843864 手机号 0168843864 持卡人姓名 [PERSON_NAME] fung ing 信誉分 100 VIP等…" at bounding box center [493, 268] width 986 height 537
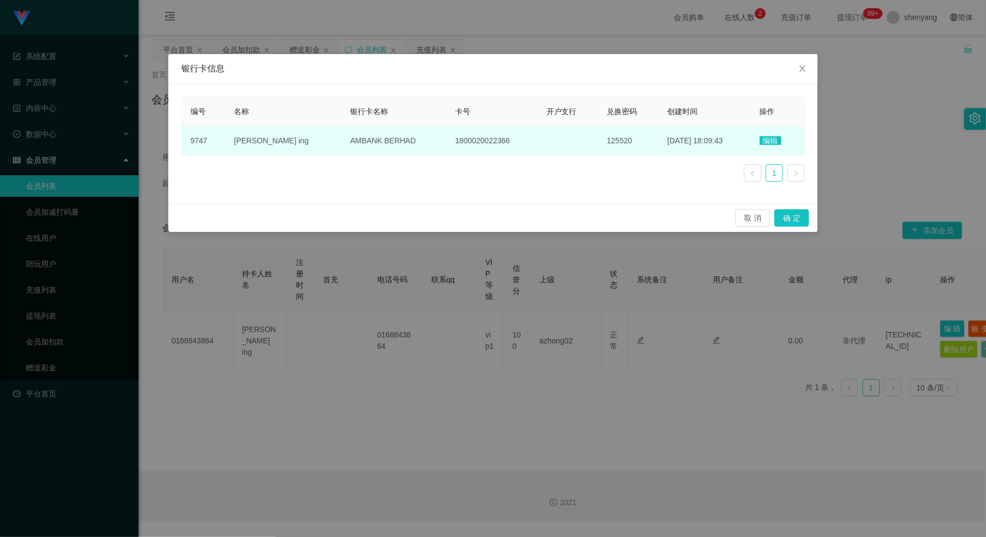
click at [781, 140] on td "编辑" at bounding box center [778, 141] width 54 height 29
click at [773, 141] on span "编辑" at bounding box center [771, 140] width 22 height 9
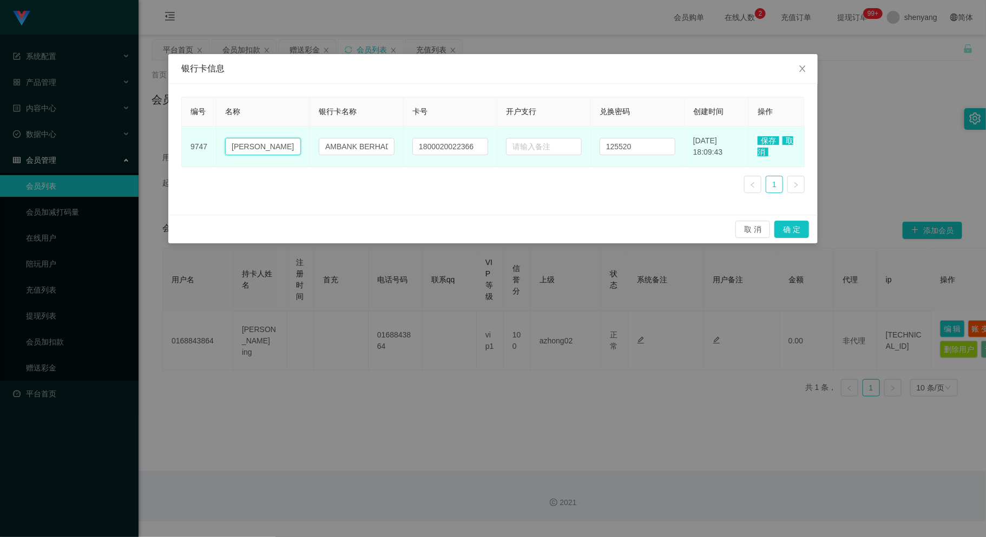
drag, startPoint x: 293, startPoint y: 147, endPoint x: 263, endPoint y: 155, distance: 30.8
click at [244, 149] on input "[PERSON_NAME] ing" at bounding box center [263, 146] width 76 height 17
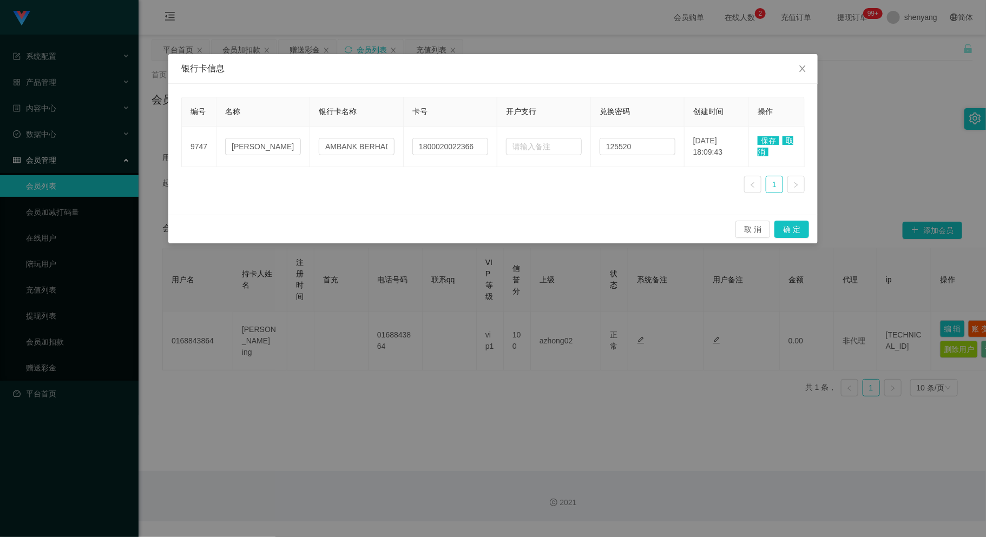
click at [376, 174] on div "编号 名称 银行卡名称 卡号 开户支行 兑换密码 创建时间 操作 9747 [PERSON_NAME] fung ing AMBANK BERHAD 1800…" at bounding box center [492, 149] width 623 height 105
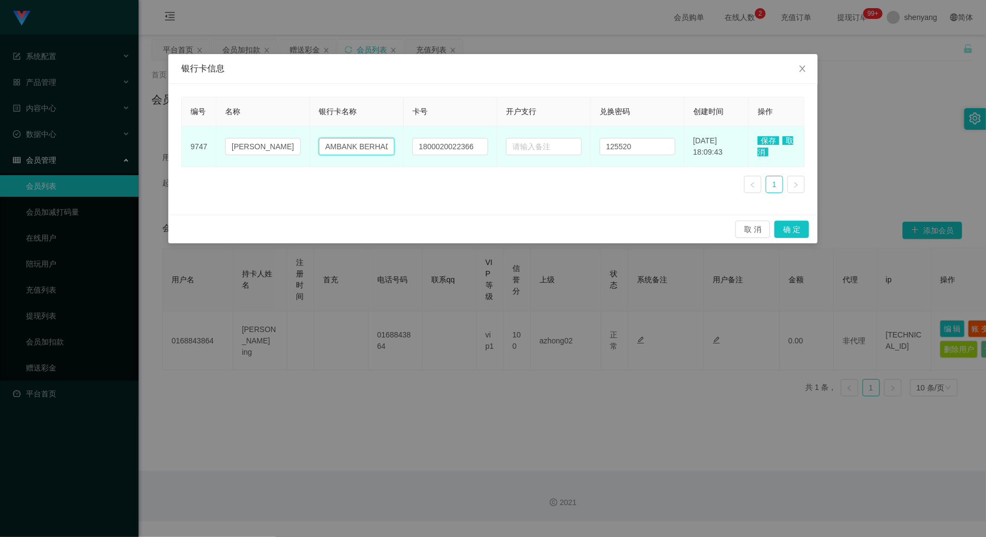
drag, startPoint x: 381, startPoint y: 147, endPoint x: 313, endPoint y: 153, distance: 68.4
click at [310, 153] on td "AMBANK BERHAD" at bounding box center [357, 147] width 94 height 41
click at [383, 148] on input "AMBANK BERHAD" at bounding box center [357, 146] width 76 height 17
drag, startPoint x: 383, startPoint y: 148, endPoint x: 321, endPoint y: 148, distance: 61.7
click at [321, 148] on input "AMBANK BERHAD" at bounding box center [357, 146] width 76 height 17
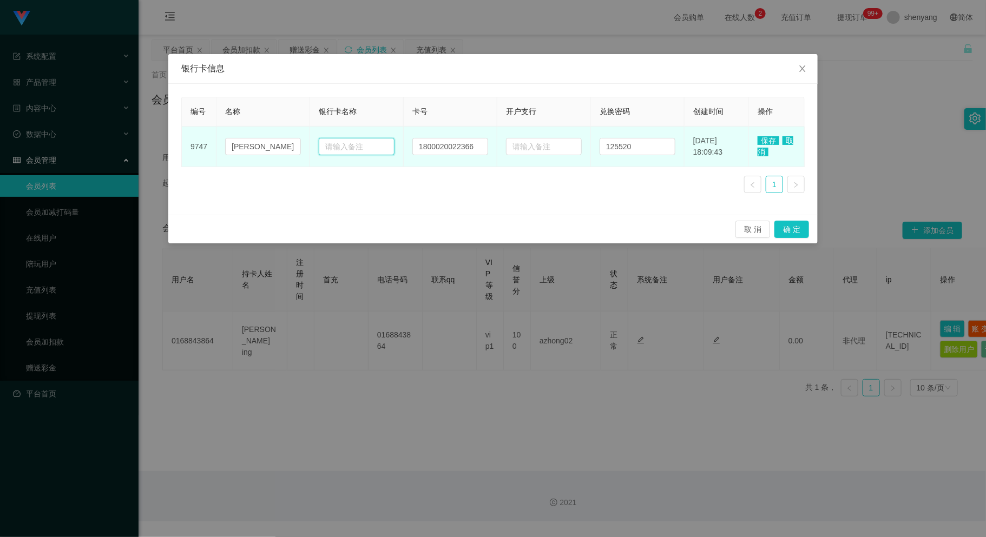
paste input "am bank"
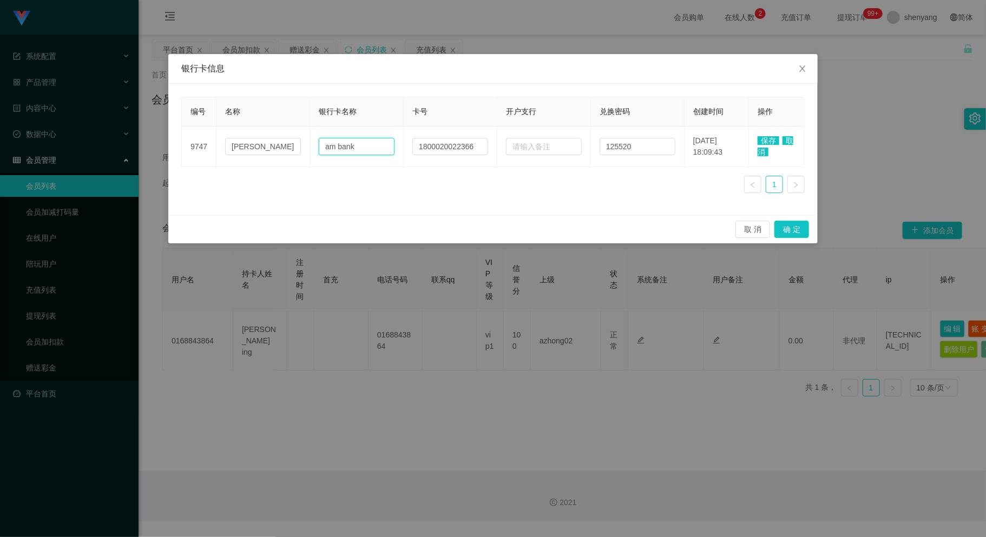
type input "am bank"
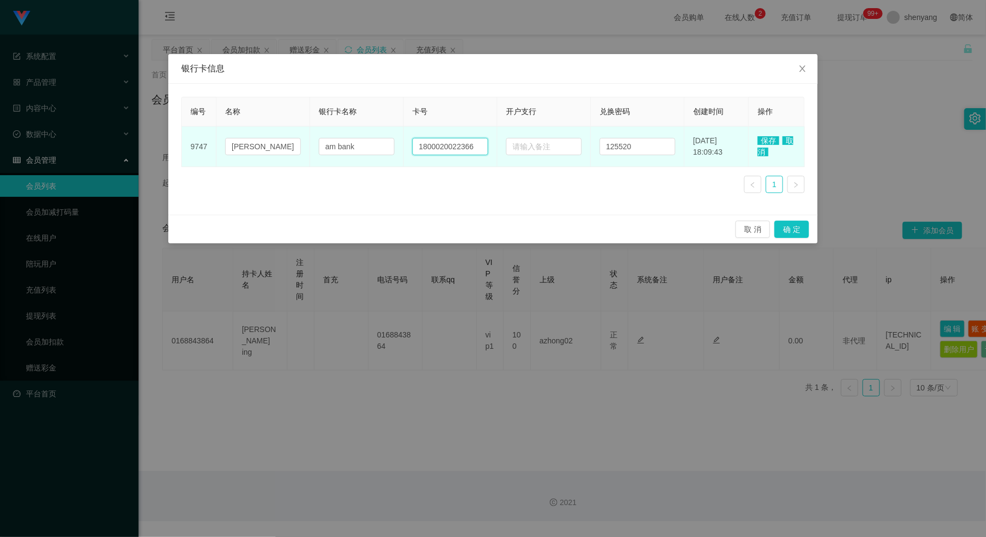
drag, startPoint x: 467, startPoint y: 147, endPoint x: 416, endPoint y: 153, distance: 52.3
click at [416, 153] on input "1800020022366" at bounding box center [450, 146] width 76 height 17
paste input "1800010058064"
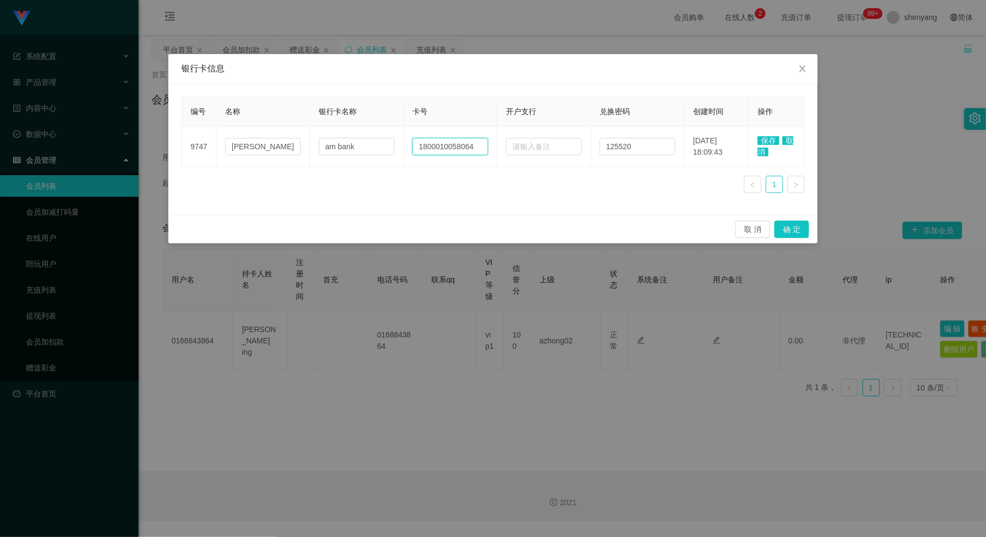
type input "1800010058064"
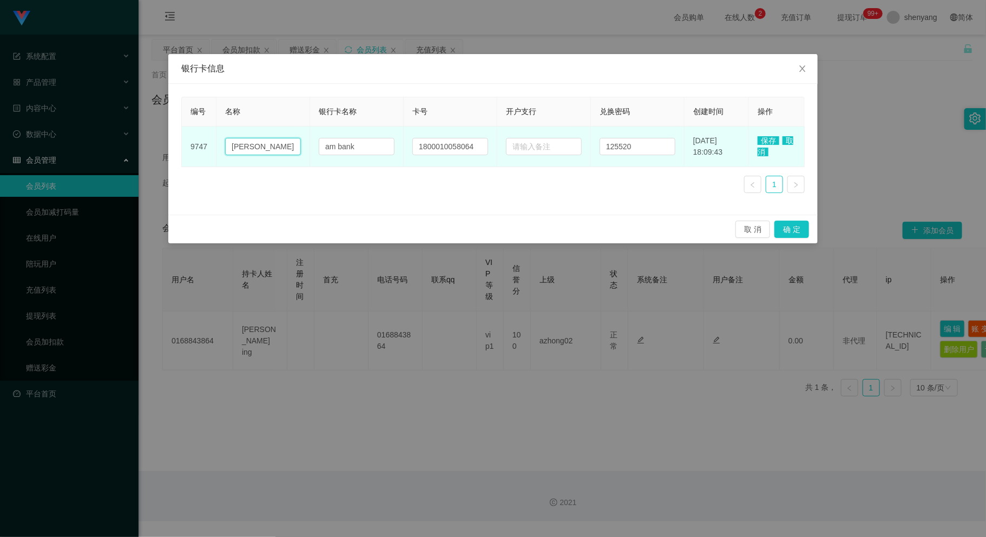
drag, startPoint x: 291, startPoint y: 148, endPoint x: 201, endPoint y: 157, distance: 89.7
click at [201, 157] on tr "9747 [PERSON_NAME] ing am bank 1800010058064 125520 [DATE] 18:09:43 保存 取消" at bounding box center [493, 147] width 623 height 41
click at [258, 152] on input "ing" at bounding box center [263, 146] width 76 height 17
type input "i"
paste input "[PERSON_NAME] ing"
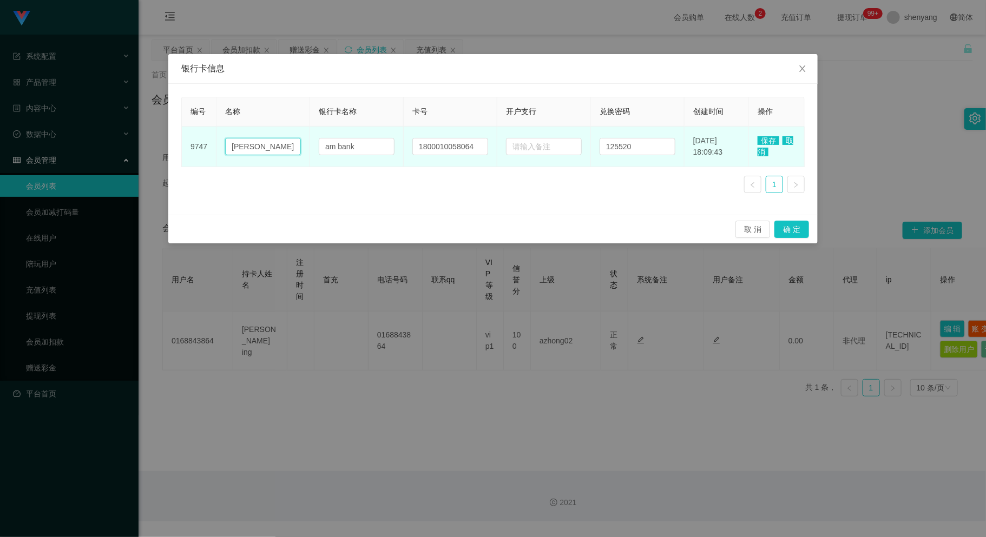
scroll to position [0, 10]
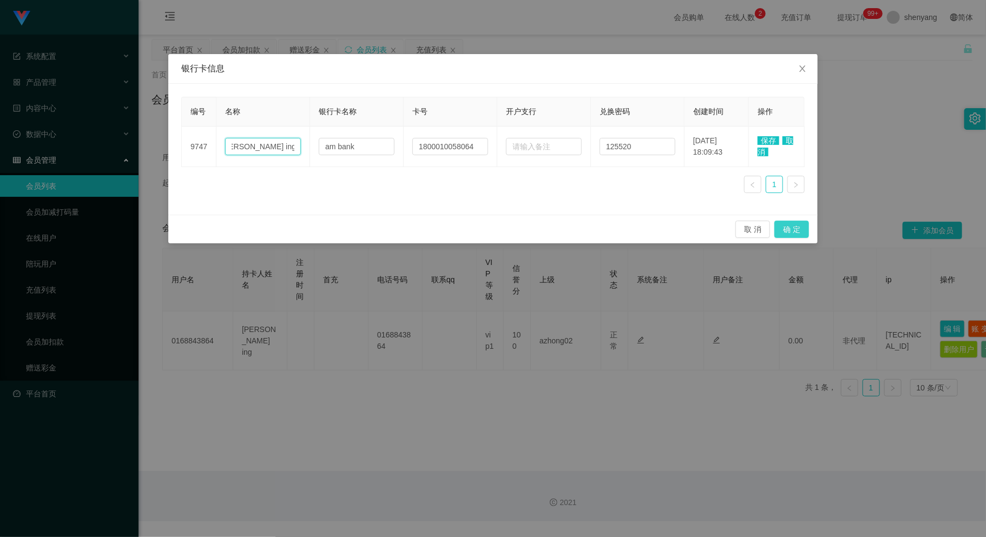
type input "[PERSON_NAME] ing"
drag, startPoint x: 795, startPoint y: 229, endPoint x: 774, endPoint y: 295, distance: 69.8
click at [776, 299] on div "银行卡信息 编号 名称 银行卡名称 卡号 开户支行 兑换密码 创建时间 操作 9747 [PERSON_NAME] ing am bank 180001005…" at bounding box center [493, 268] width 986 height 537
click at [766, 137] on span "保存" at bounding box center [769, 140] width 22 height 9
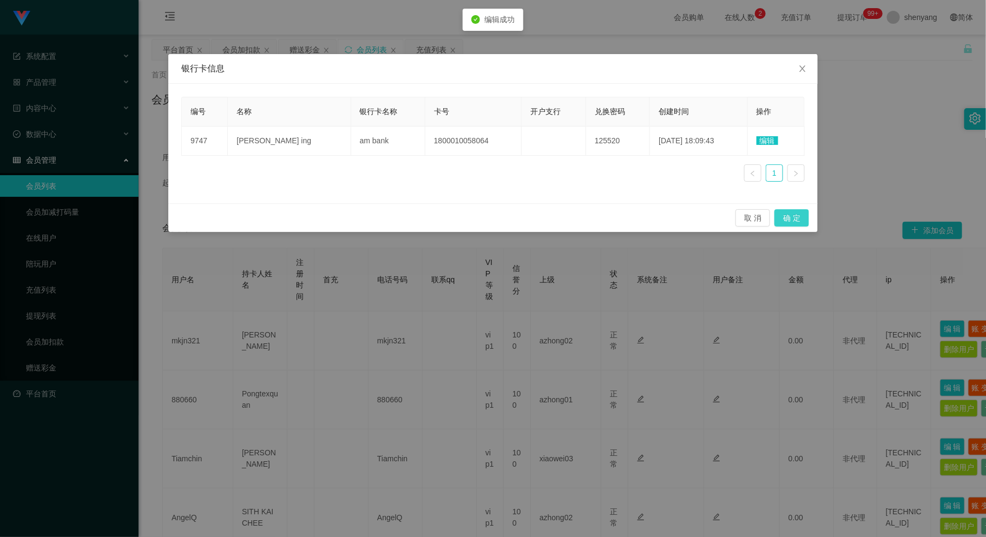
drag, startPoint x: 804, startPoint y: 216, endPoint x: 722, endPoint y: 347, distance: 154.3
click at [734, 345] on div "银行卡信息 编号 名称 银行卡名称 卡号 开户支行 兑换密码 创建时间 操作 9747 [PERSON_NAME] ing am bank 180001005…" at bounding box center [493, 268] width 986 height 537
click at [787, 213] on button "确 定" at bounding box center [791, 217] width 35 height 17
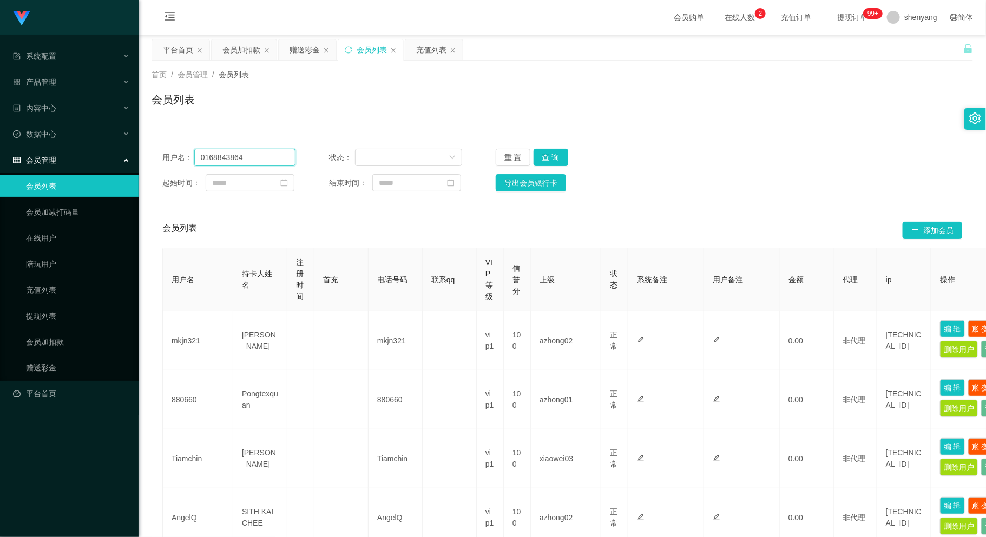
drag, startPoint x: 218, startPoint y: 156, endPoint x: 171, endPoint y: 156, distance: 47.1
click at [171, 156] on div "用户名： 0168843864" at bounding box center [228, 157] width 133 height 17
click at [239, 44] on div "会员加扣款" at bounding box center [241, 49] width 38 height 21
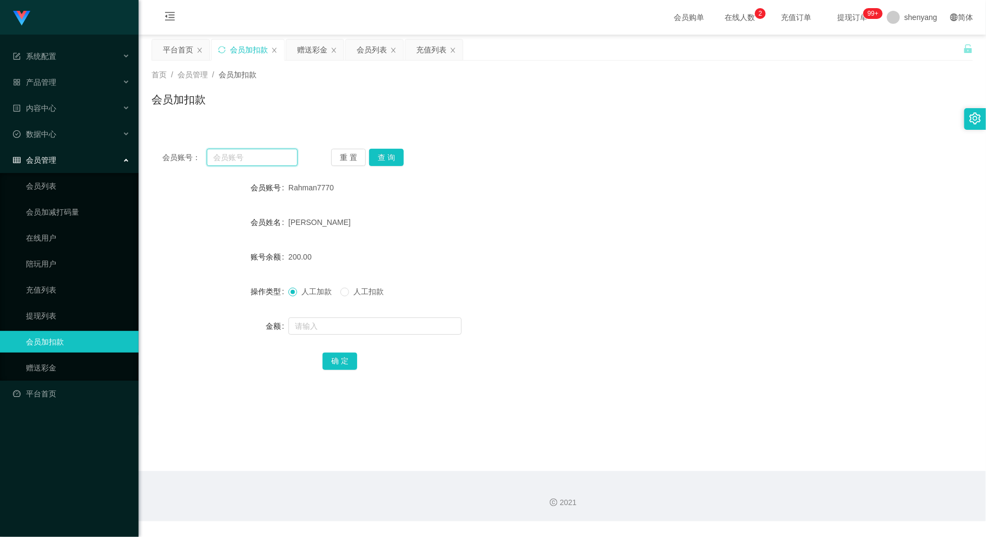
click at [236, 159] on input "text" at bounding box center [252, 157] width 90 height 17
click at [227, 155] on input "text" at bounding box center [252, 157] width 90 height 17
paste input "CHUNHOE"
type input "CHUNHOE"
click at [386, 153] on button "查 询" at bounding box center [386, 157] width 35 height 17
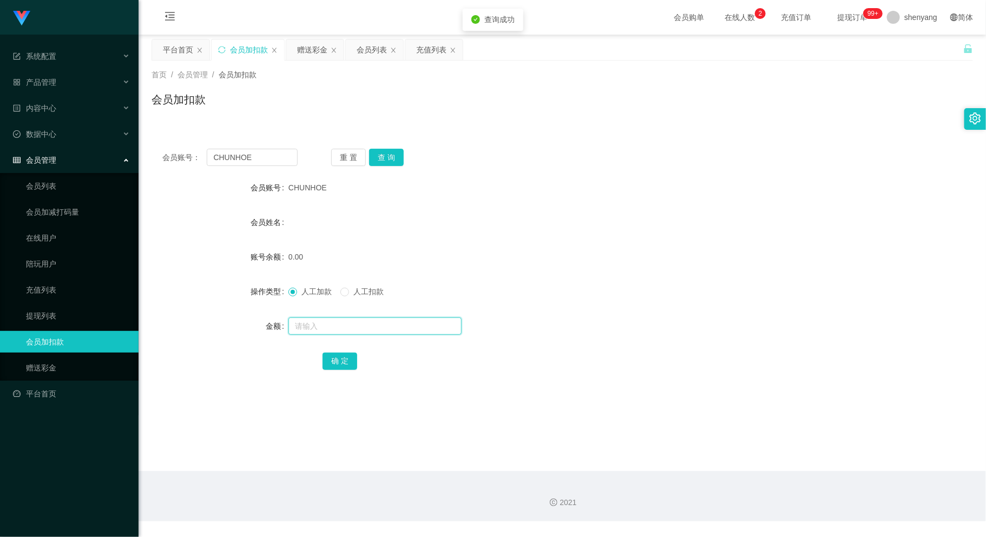
click at [330, 320] on input "text" at bounding box center [374, 326] width 173 height 17
type input "30"
click at [338, 361] on button "确 定" at bounding box center [339, 361] width 35 height 17
drag, startPoint x: 258, startPoint y: 161, endPoint x: 150, endPoint y: 176, distance: 109.3
click at [150, 176] on main "关闭左侧 关闭右侧 关闭其它 刷新页面 平台首页 会员加扣款 赠送彩金 会员列表 充值列表 首页 / 会员管理 / 会员加扣款 / 会员加扣款 会员账号： C…" at bounding box center [562, 253] width 847 height 437
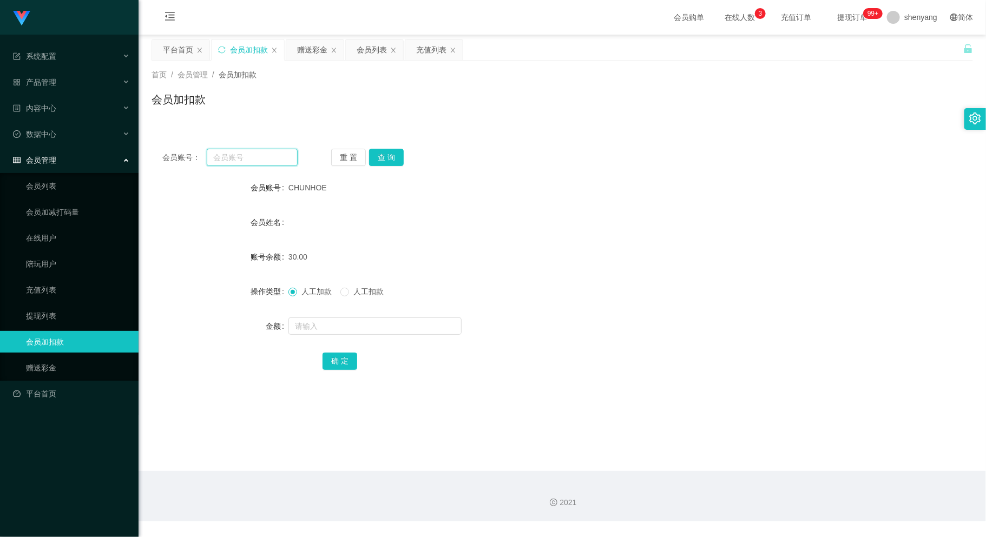
click at [226, 161] on input "text" at bounding box center [252, 157] width 90 height 17
paste input "jing3367"
type input "jing3367"
click at [390, 160] on button "查 询" at bounding box center [386, 157] width 35 height 17
click at [385, 326] on input "text" at bounding box center [374, 326] width 173 height 17
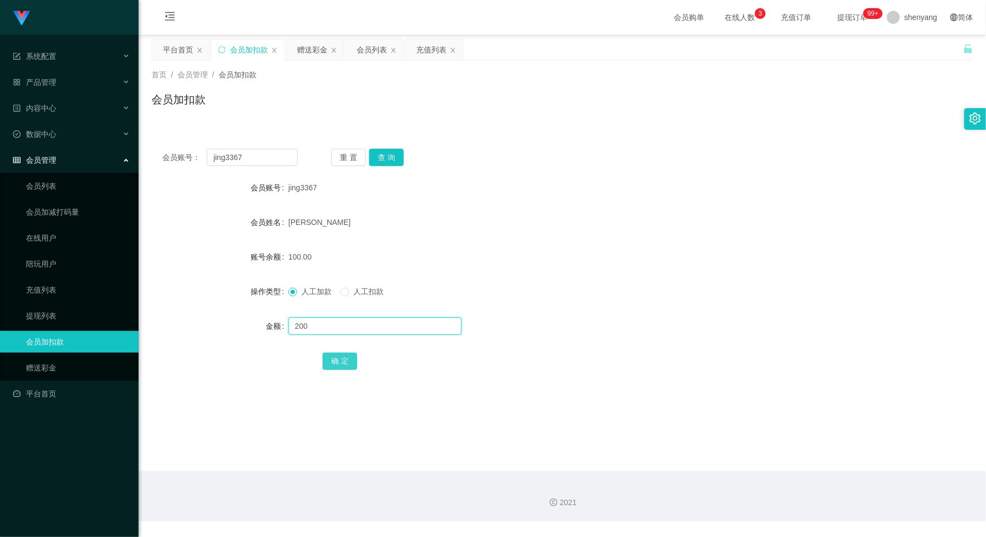
type input "200"
click at [337, 360] on button "确 定" at bounding box center [339, 361] width 35 height 17
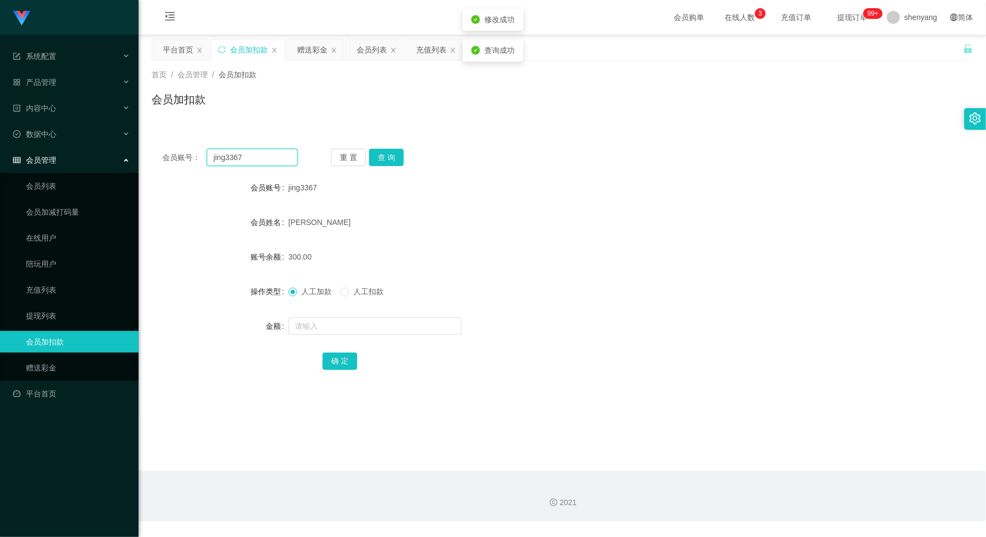
drag, startPoint x: 244, startPoint y: 158, endPoint x: 164, endPoint y: 177, distance: 82.4
click at [164, 177] on div "会员账号： jing3367 重 置 查 询 会员账号 jing3367 会员姓名 [PERSON_NAME] 账号余额 300.00 操作类型 人工加款 人…" at bounding box center [562, 267] width 821 height 258
click at [232, 161] on input "text" at bounding box center [252, 157] width 90 height 17
paste input "WW123"
type input "WW123"
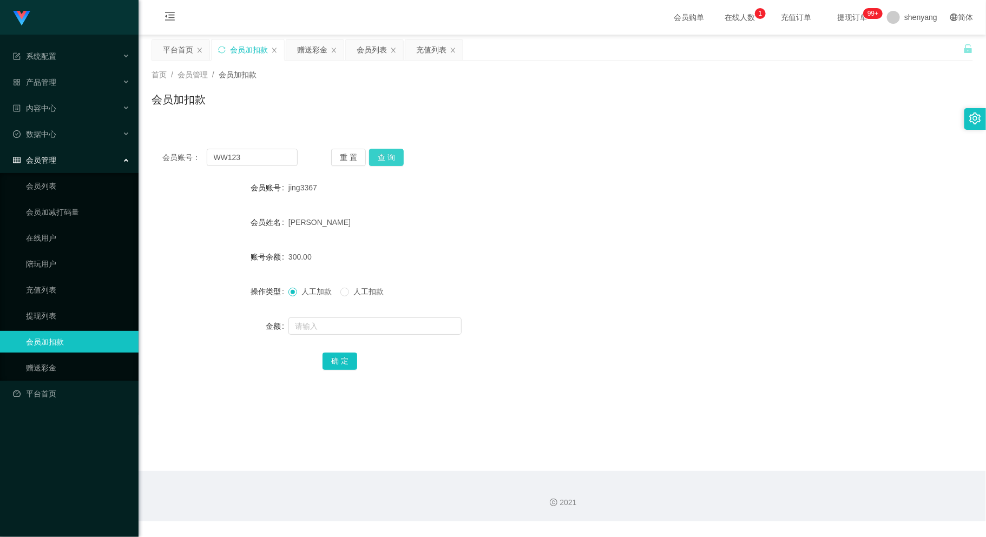
click at [390, 153] on button "查 询" at bounding box center [386, 157] width 35 height 17
click at [370, 328] on input "text" at bounding box center [374, 326] width 173 height 17
type input "30"
click at [341, 353] on button "确 定" at bounding box center [339, 361] width 35 height 17
drag, startPoint x: 243, startPoint y: 156, endPoint x: 169, endPoint y: 166, distance: 75.3
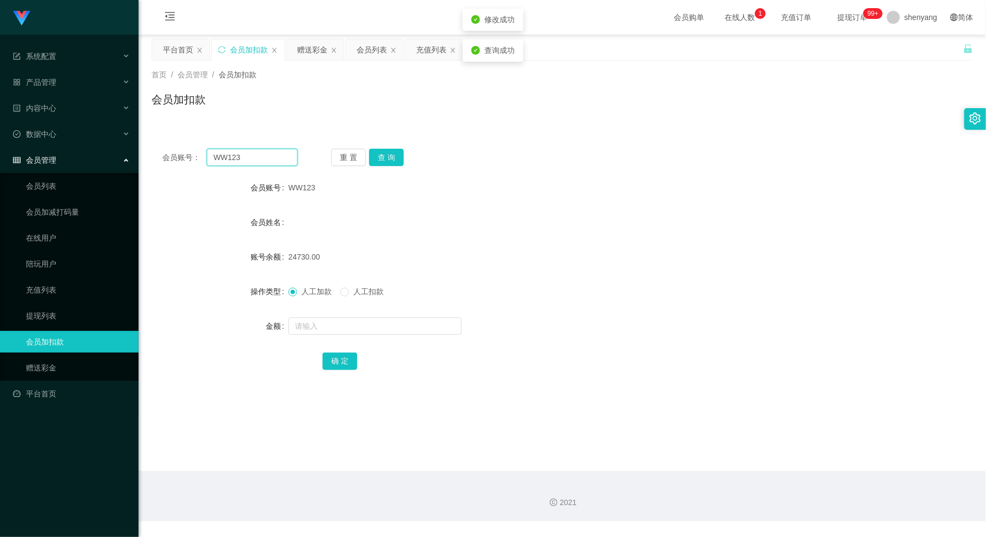
click at [169, 164] on div "会员账号： WW123" at bounding box center [229, 157] width 135 height 17
click at [241, 154] on input "text" at bounding box center [252, 157] width 90 height 17
paste input "CHUNHOE"
type input "CHUNHOE"
click at [392, 153] on button "查 询" at bounding box center [386, 157] width 35 height 17
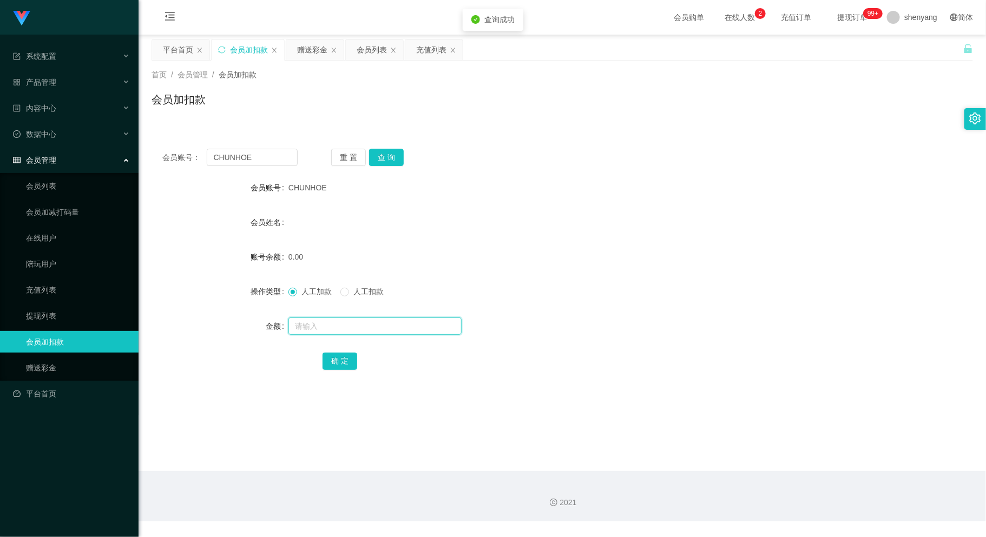
click at [311, 326] on input "text" at bounding box center [374, 326] width 173 height 17
type input "100"
click at [346, 363] on button "确 定" at bounding box center [339, 361] width 35 height 17
drag, startPoint x: 260, startPoint y: 158, endPoint x: 213, endPoint y: 162, distance: 46.7
click at [213, 162] on input "CHUNHOE" at bounding box center [252, 157] width 90 height 17
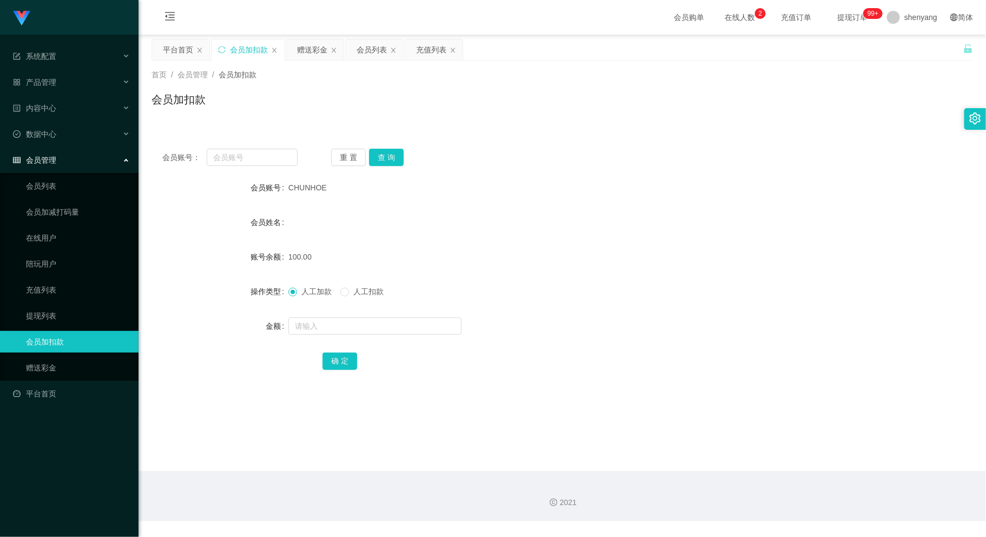
click at [552, 385] on div "会员账号： 重 置 查 询 会员账号 CHUNHOE 会员姓名 账号余额 100.00 操作类型 人工加款 人工扣款 金额 确 定" at bounding box center [562, 267] width 821 height 258
